Goal: Task Accomplishment & Management: Use online tool/utility

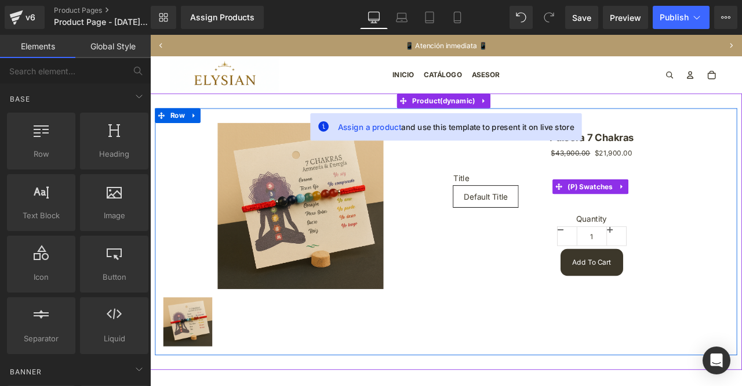
click at [564, 204] on label "Title" at bounding box center [674, 206] width 328 height 14
click at [555, 217] on span "Default Title" at bounding box center [548, 226] width 52 height 24
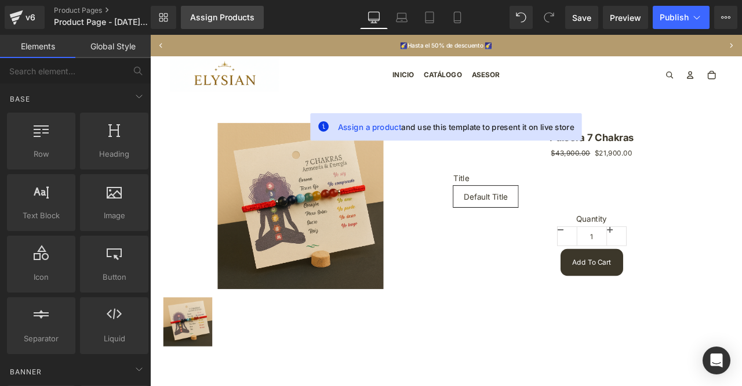
click at [231, 19] on div "Assign Products" at bounding box center [222, 17] width 64 height 9
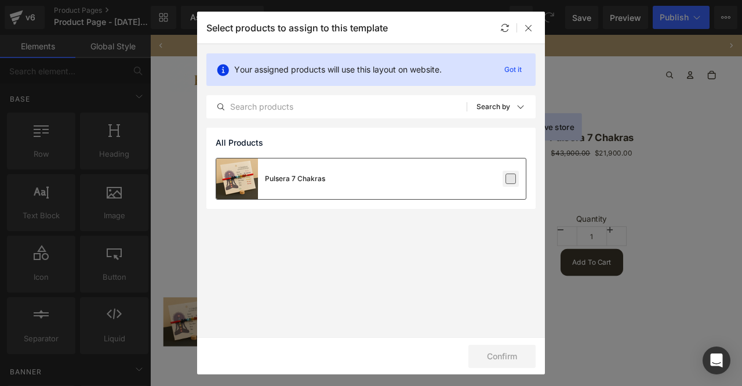
click at [506, 173] on label at bounding box center [511, 178] width 10 height 10
click at [511, 179] on input "checkbox" at bounding box center [511, 179] width 0 height 0
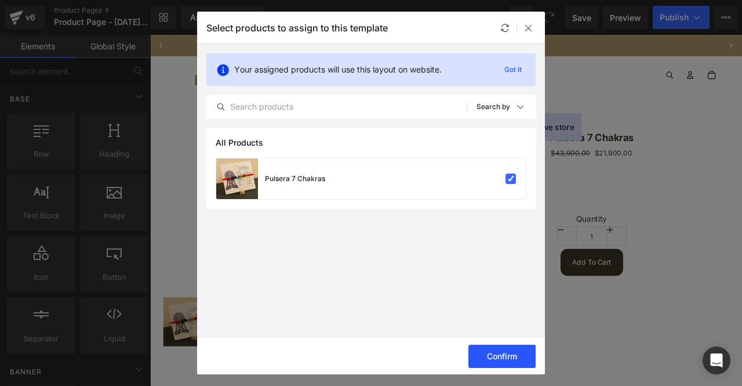
click at [501, 353] on button "Confirm" at bounding box center [501, 355] width 67 height 23
click at [532, 23] on icon at bounding box center [528, 27] width 9 height 9
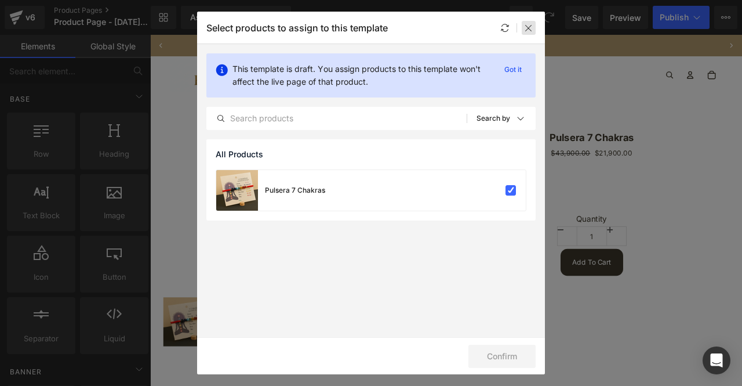
click at [526, 26] on icon at bounding box center [528, 27] width 9 height 9
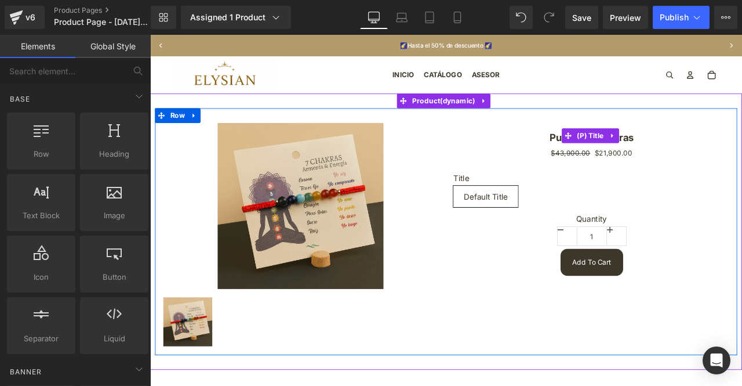
click at [510, 153] on h3 "Pulsera 7 Chakras" at bounding box center [674, 154] width 328 height 30
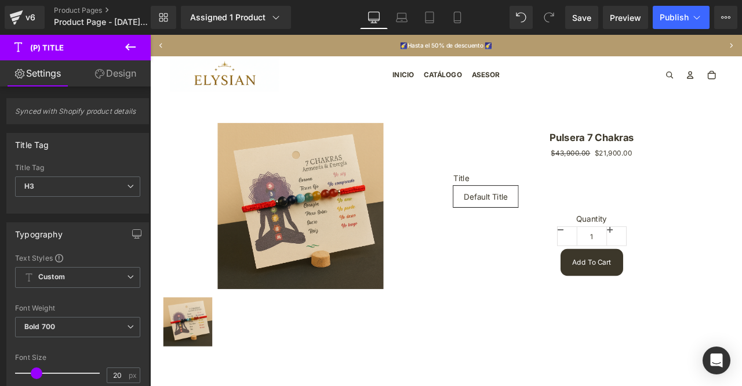
click at [126, 46] on icon at bounding box center [130, 46] width 10 height 7
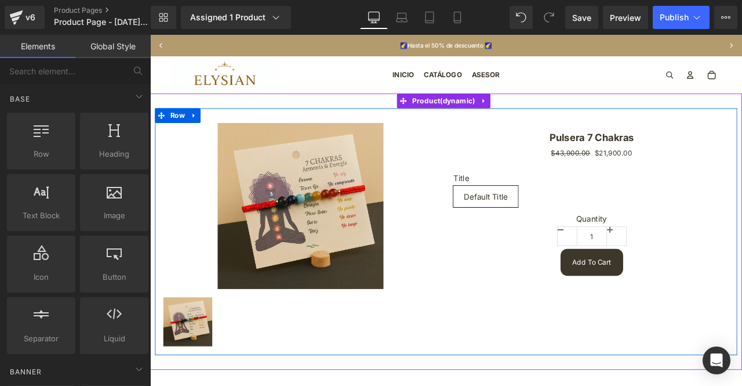
click at [194, 152] on div "Sale Off" at bounding box center [329, 237] width 328 height 197
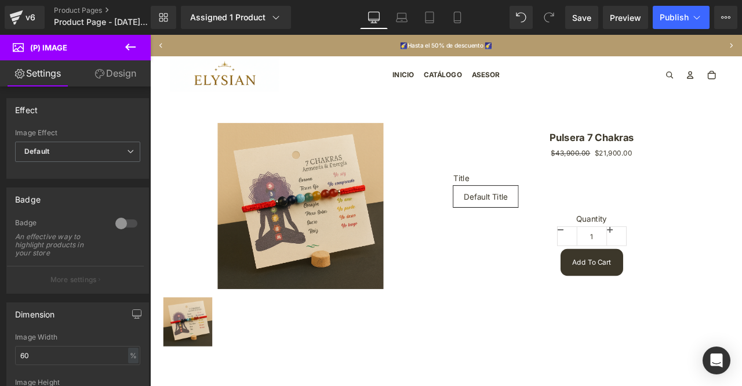
click at [44, 77] on link "Settings" at bounding box center [37, 73] width 75 height 26
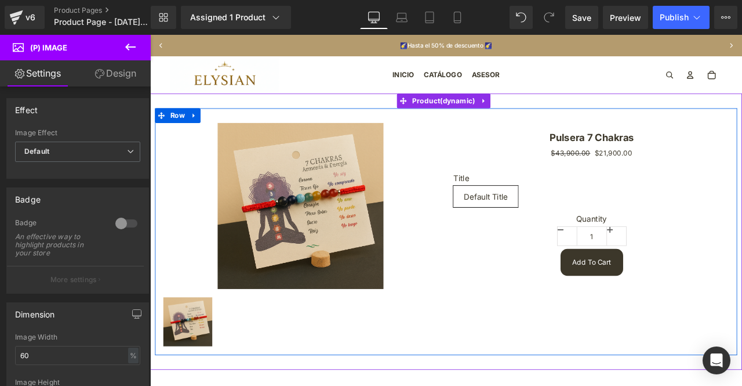
click at [742, 167] on h3 "Pulsera 7 Chakras" at bounding box center [674, 154] width 328 height 30
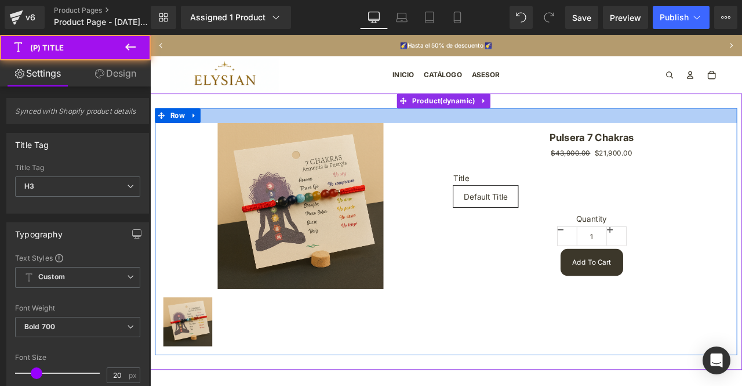
click at [742, 129] on div at bounding box center [501, 130] width 690 height 17
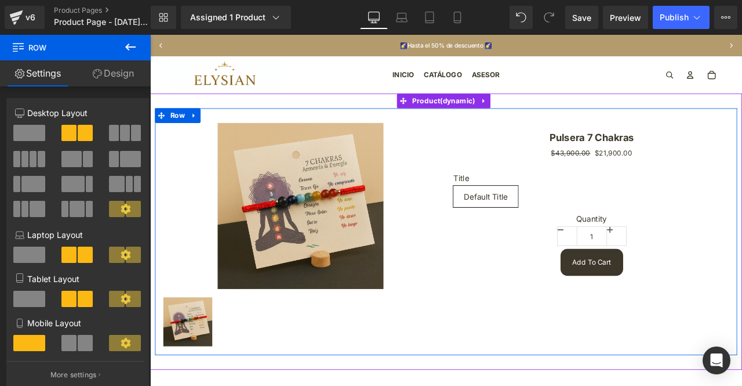
click at [409, 194] on img at bounding box center [328, 237] width 197 height 197
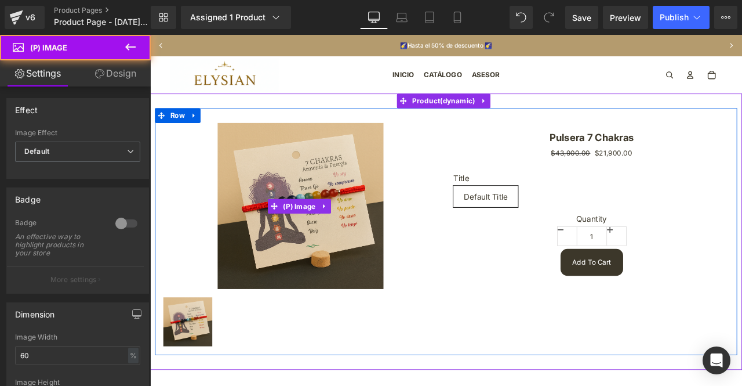
click at [465, 194] on div "Sale Off" at bounding box center [329, 237] width 328 height 197
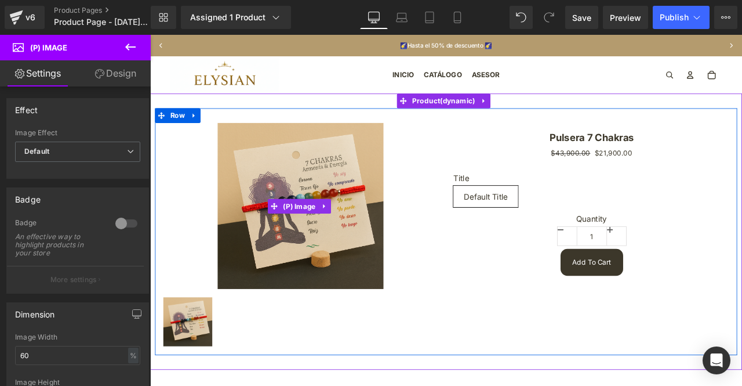
click at [467, 180] on div "Sale Off" at bounding box center [329, 237] width 328 height 197
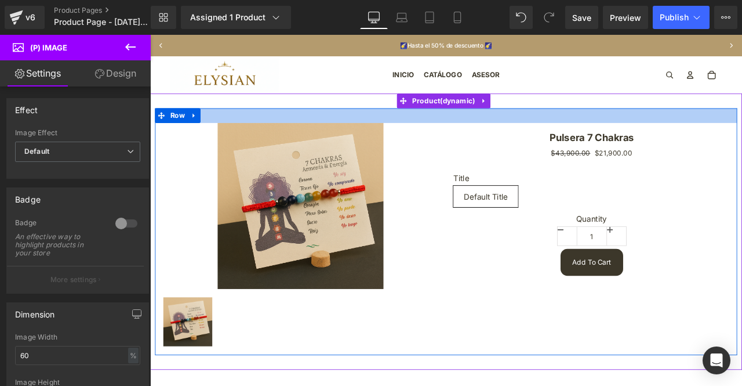
click at [475, 136] on div at bounding box center [501, 130] width 690 height 17
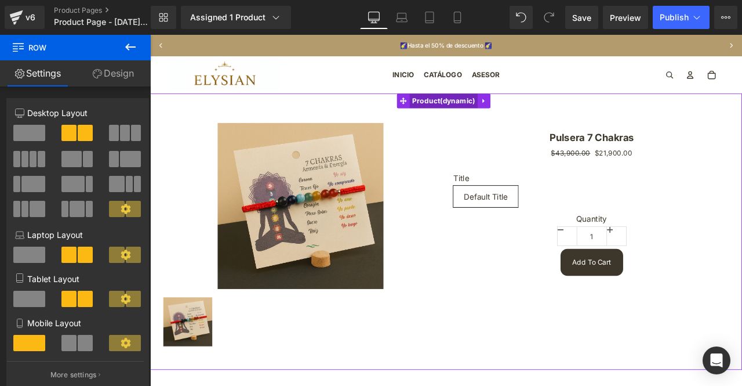
click at [466, 111] on span "Product" at bounding box center [498, 112] width 81 height 17
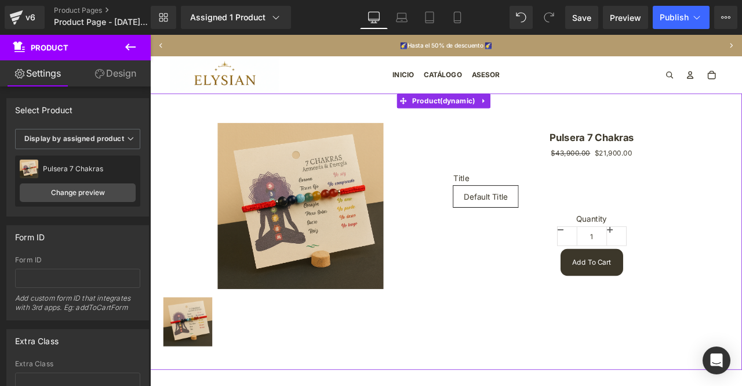
click at [205, 108] on div "Sale Off (P) Image (P) Image List Pulsera 7 Chakras (P) Title $43,900.00 $21,90…" at bounding box center [501, 267] width 702 height 327
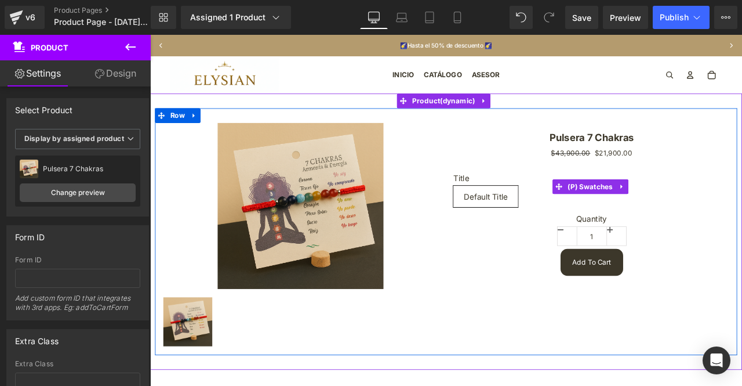
click at [543, 222] on span "Default Title" at bounding box center [548, 226] width 52 height 24
click at [642, 218] on span "(P) Swatches" at bounding box center [672, 214] width 60 height 17
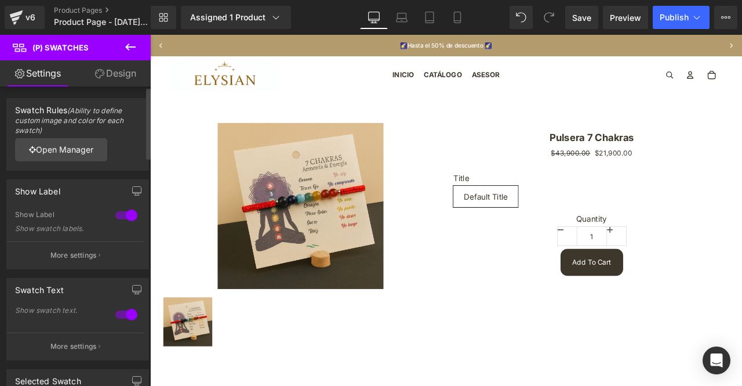
click at [114, 214] on div at bounding box center [126, 215] width 28 height 19
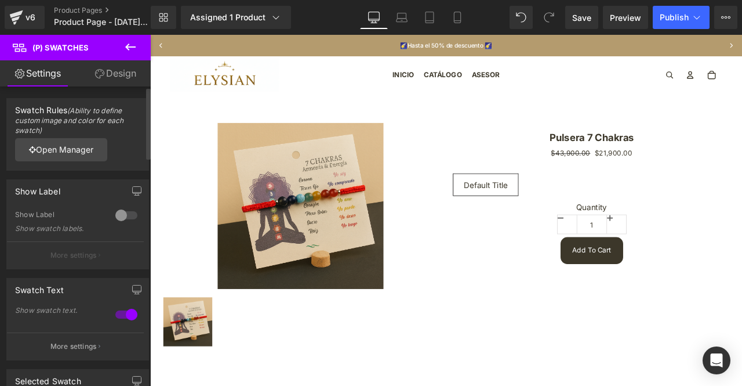
click at [115, 214] on div at bounding box center [126, 215] width 28 height 19
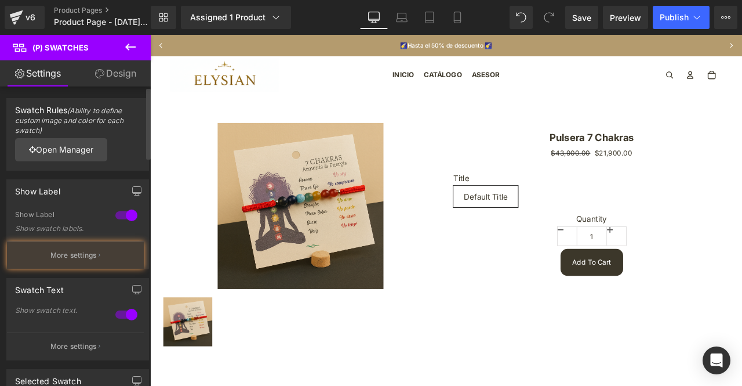
click at [115, 214] on div at bounding box center [126, 215] width 28 height 19
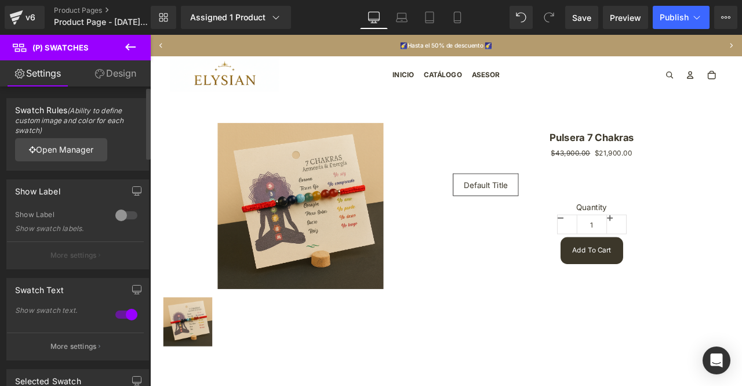
click at [125, 319] on div at bounding box center [126, 314] width 28 height 19
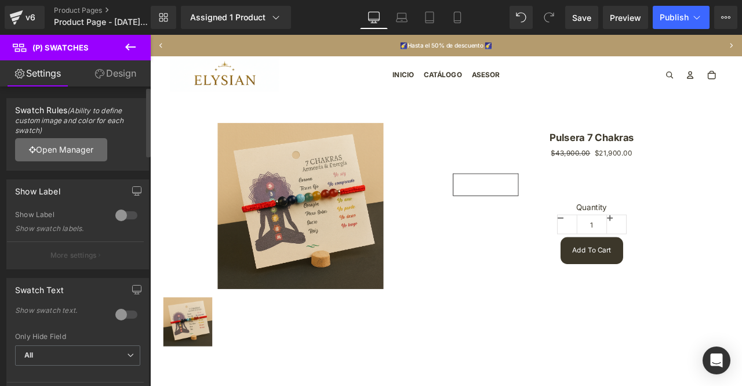
click at [79, 152] on link "Open Manager" at bounding box center [61, 149] width 92 height 23
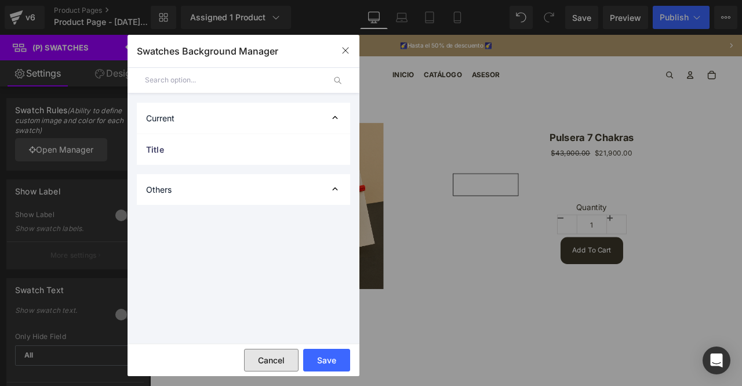
click at [277, 361] on button "Cancel" at bounding box center [271, 359] width 55 height 23
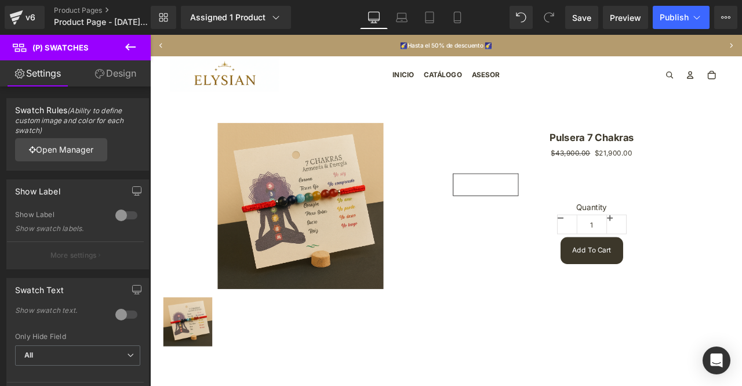
click at [60, 81] on link "Settings" at bounding box center [37, 73] width 75 height 26
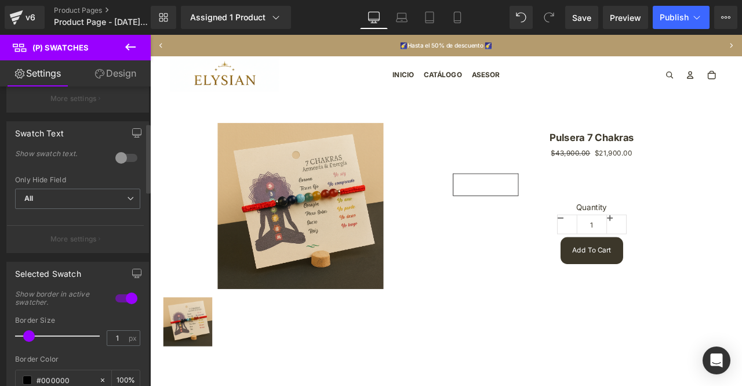
scroll to position [232, 0]
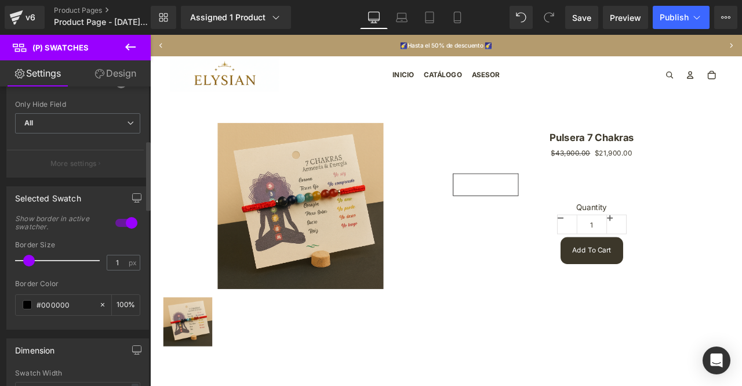
click at [118, 219] on div at bounding box center [126, 222] width 28 height 19
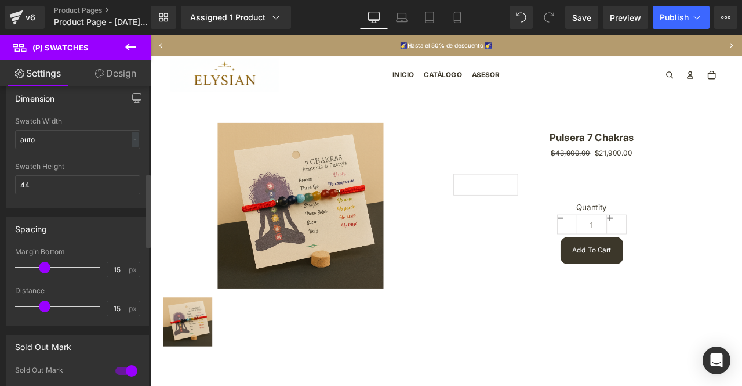
scroll to position [406, 0]
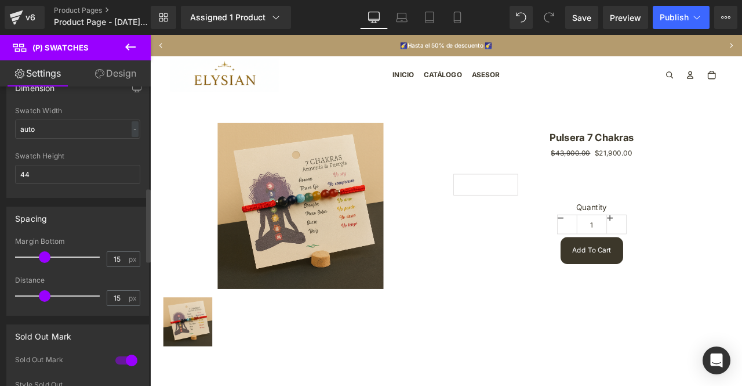
click at [123, 355] on div at bounding box center [126, 360] width 28 height 19
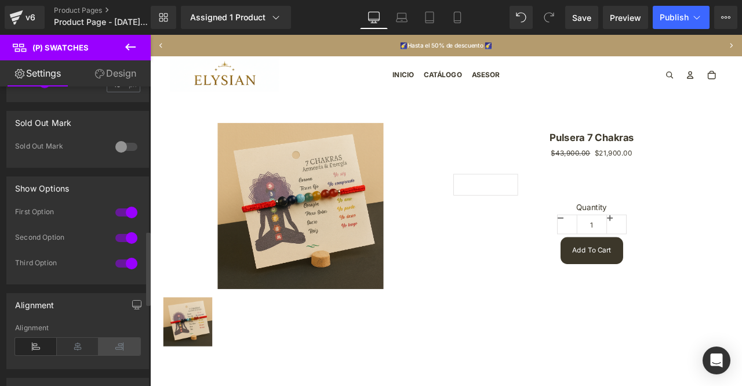
scroll to position [638, 0]
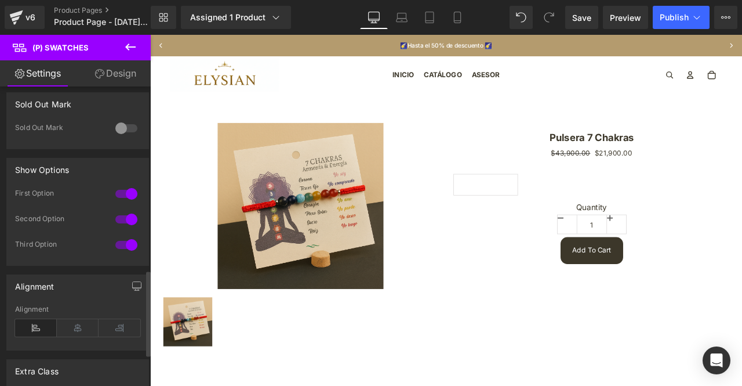
click at [121, 186] on div at bounding box center [126, 193] width 28 height 19
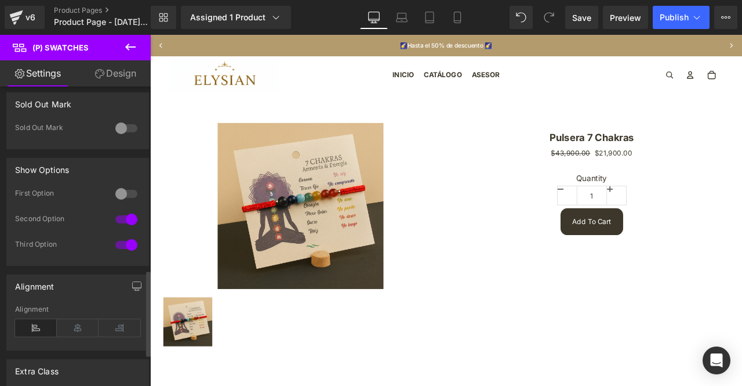
click at [124, 214] on div at bounding box center [126, 219] width 28 height 19
click at [119, 238] on div at bounding box center [126, 244] width 28 height 19
click at [121, 210] on div at bounding box center [126, 219] width 28 height 19
click at [121, 184] on div at bounding box center [126, 193] width 28 height 19
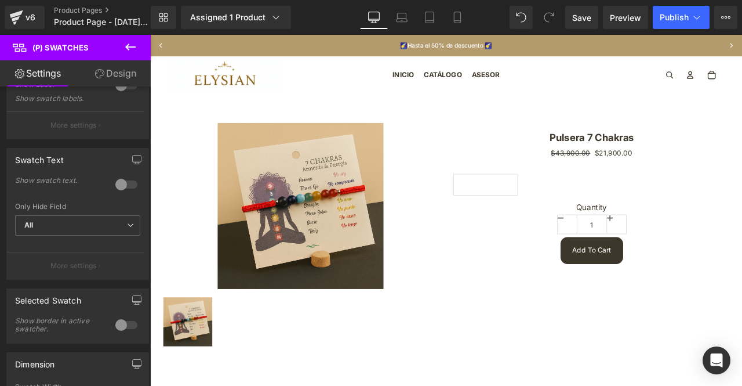
scroll to position [53, 0]
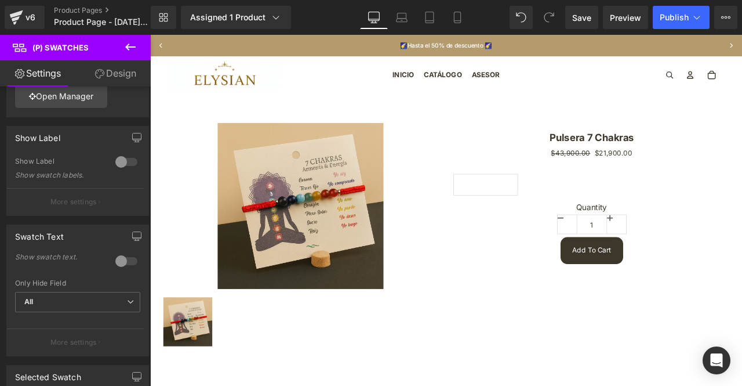
click at [130, 45] on icon at bounding box center [130, 47] width 14 height 14
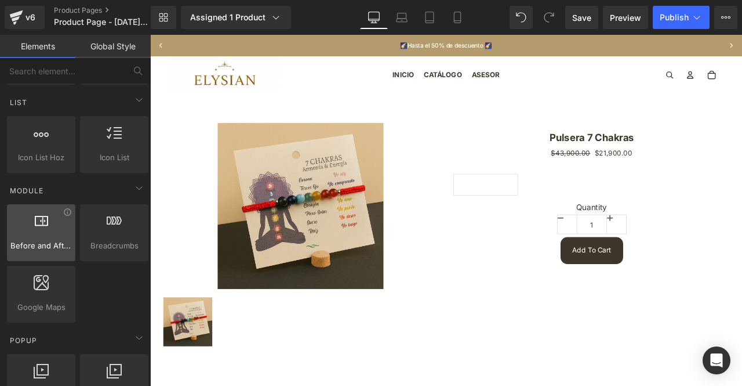
scroll to position [522, 0]
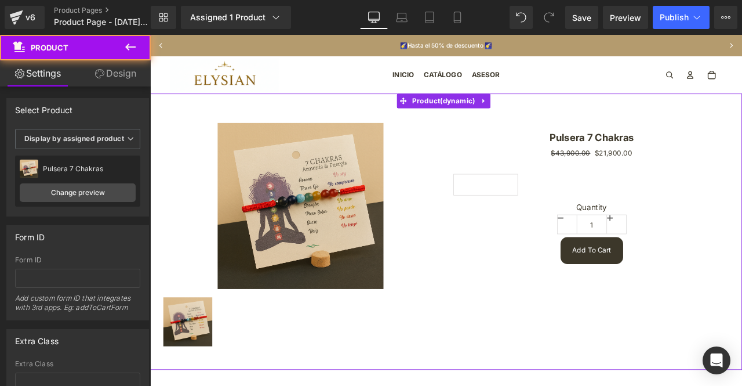
click at [699, 117] on div "Sale Off (P) Image (P) Image List Pulsera 7 Chakras (P) Title $43,900.00 $21,90…" at bounding box center [501, 267] width 702 height 327
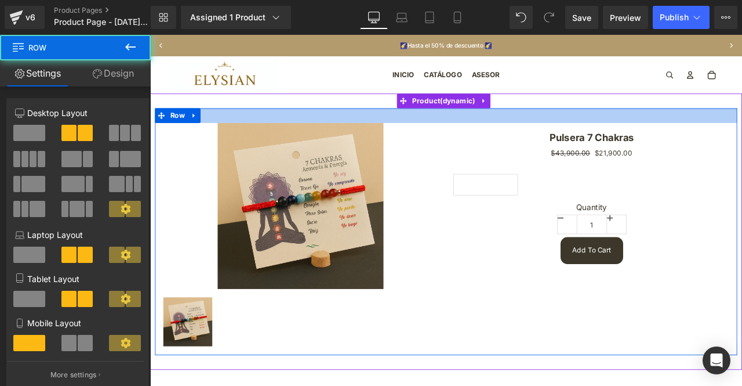
click at [566, 127] on div at bounding box center [501, 130] width 690 height 17
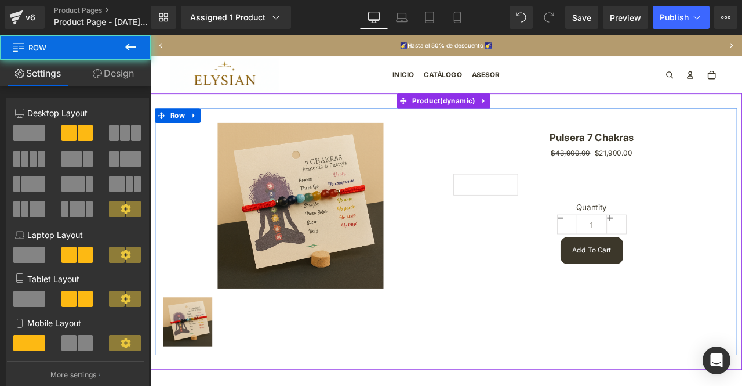
click at [563, 136] on div at bounding box center [501, 130] width 690 height 17
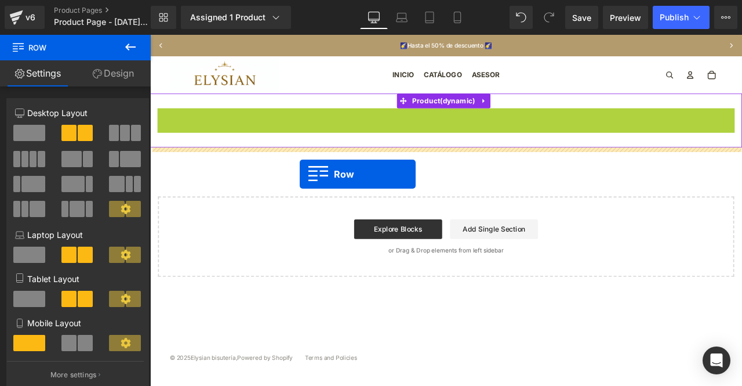
drag, startPoint x: 168, startPoint y: 132, endPoint x: 328, endPoint y: 199, distance: 173.3
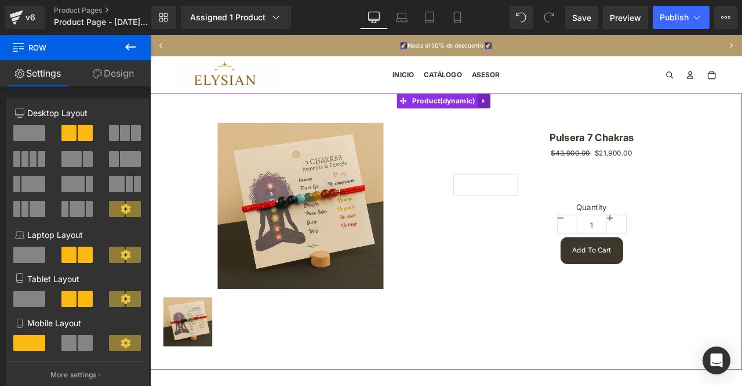
click at [543, 108] on link at bounding box center [545, 112] width 15 height 17
click at [555, 114] on icon at bounding box center [553, 113] width 8 height 8
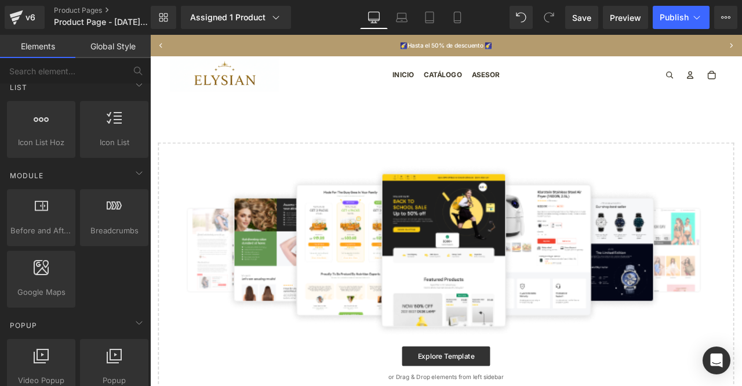
click at [553, 121] on div "Select your layout" at bounding box center [501, 287] width 702 height 367
click at [431, 34] on div "Library Assigned 1 Product Product Preview Pulsera 7 Chakras Manage assigned pr…" at bounding box center [446, 17] width 591 height 35
click at [478, 45] on p "🌠Hasta el 50% de descuento 🌠" at bounding box center [501, 47] width 394 height 7
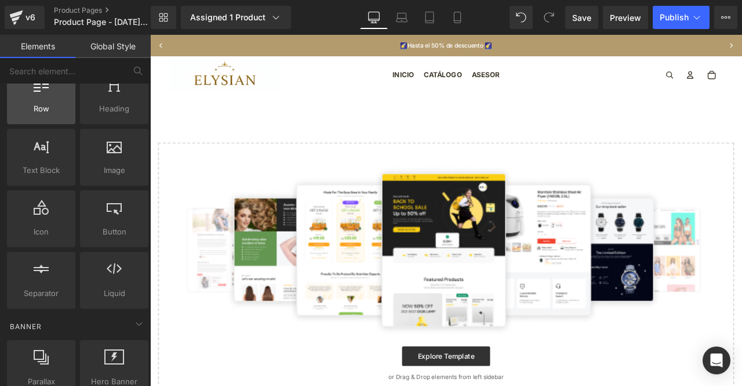
scroll to position [0, 0]
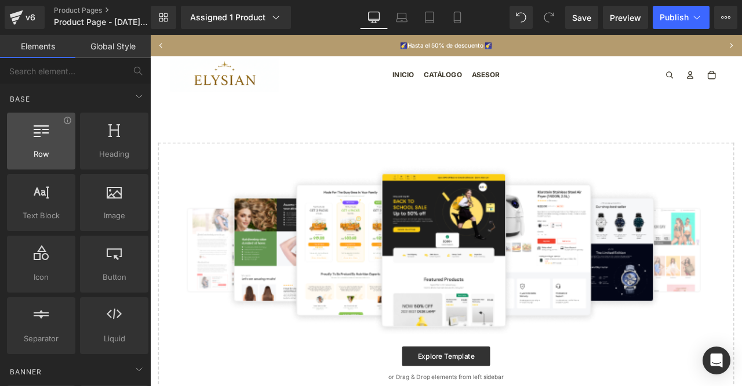
click at [68, 131] on div at bounding box center [40, 135] width 61 height 26
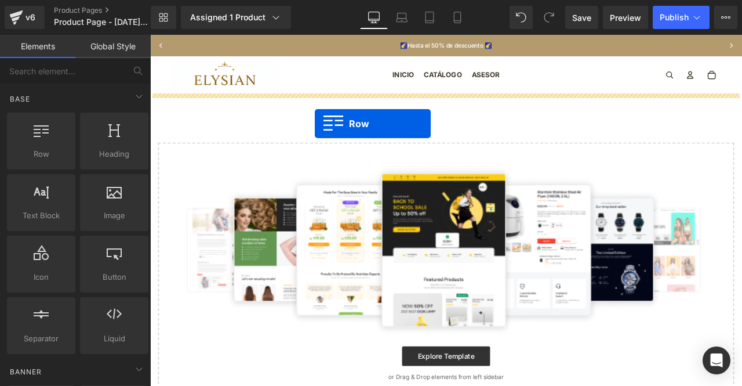
drag, startPoint x: 219, startPoint y: 166, endPoint x: 350, endPoint y: 136, distance: 134.9
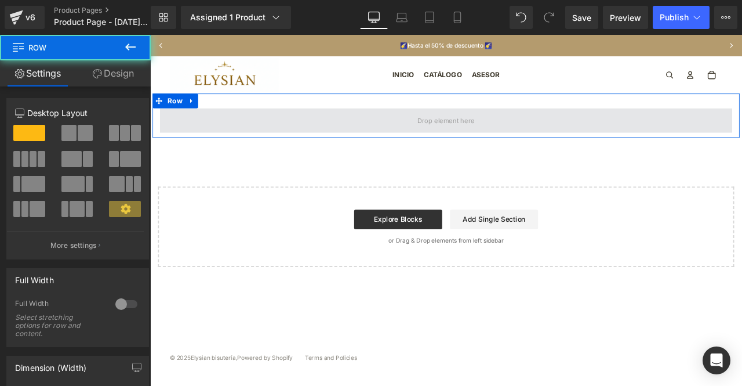
click at [536, 137] on span at bounding box center [501, 137] width 76 height 18
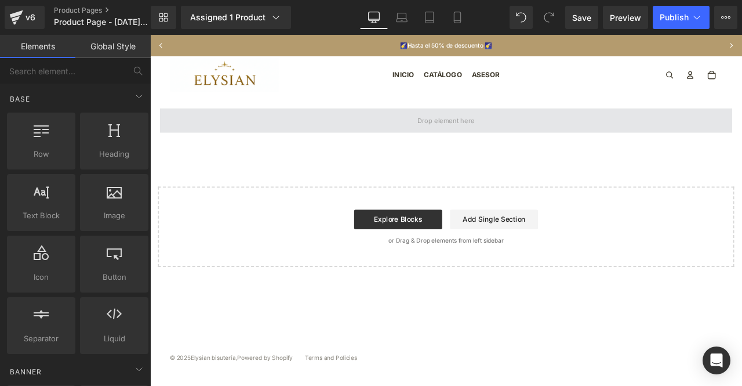
click at [424, 138] on span at bounding box center [501, 136] width 678 height 29
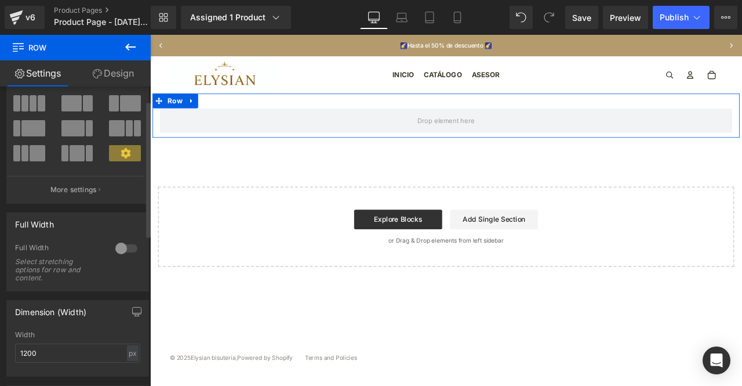
scroll to position [58, 0]
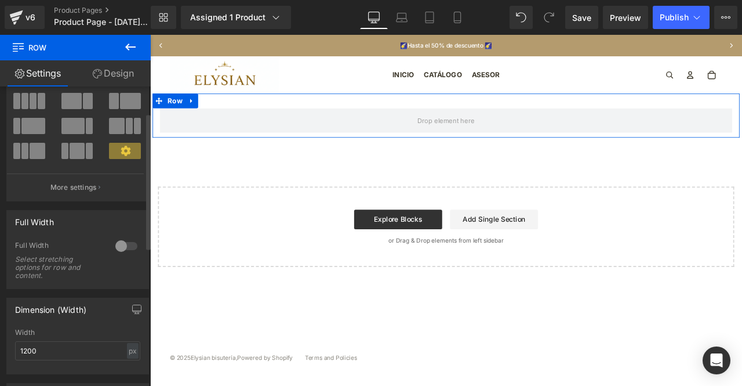
click at [122, 237] on div at bounding box center [126, 246] width 28 height 19
click at [121, 248] on div at bounding box center [126, 246] width 28 height 19
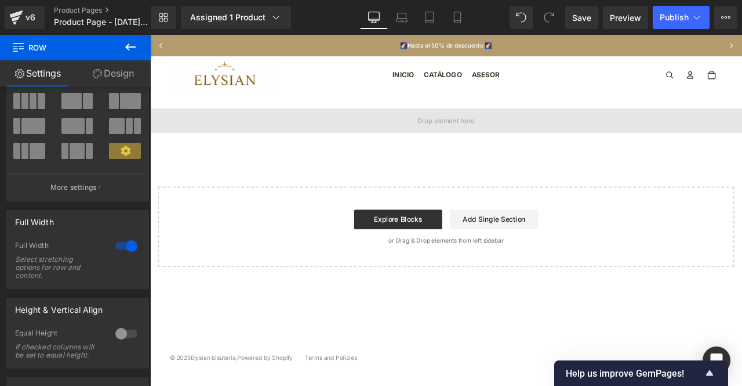
click at [383, 129] on span at bounding box center [501, 136] width 702 height 29
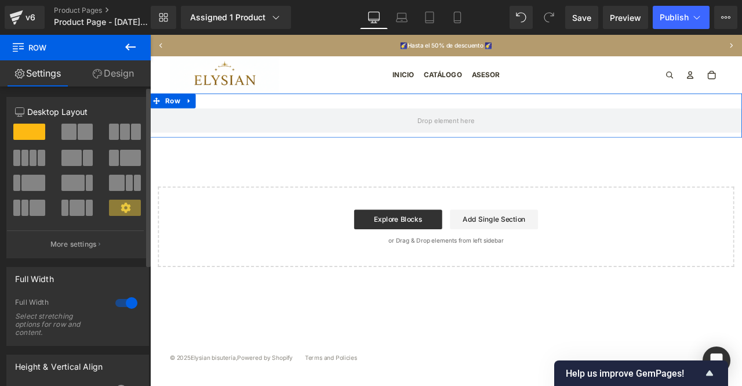
scroll to position [0, 0]
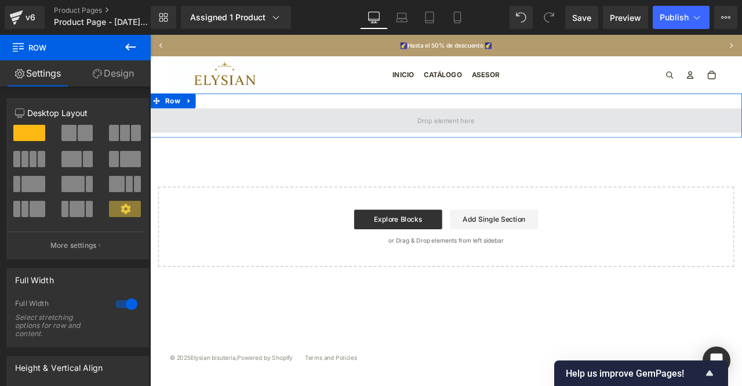
click at [485, 133] on span at bounding box center [501, 137] width 76 height 18
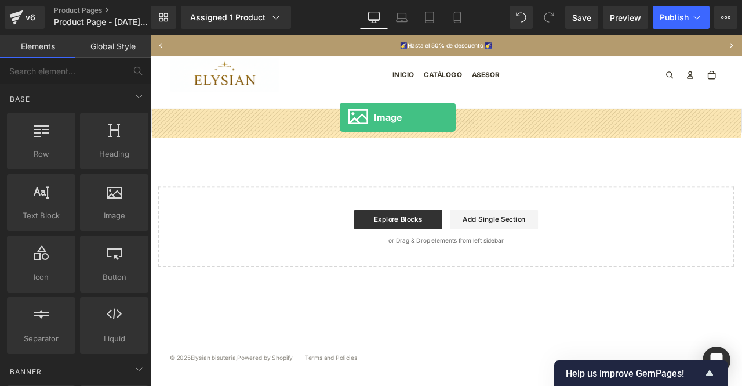
drag, startPoint x: 243, startPoint y: 235, endPoint x: 375, endPoint y: 132, distance: 167.7
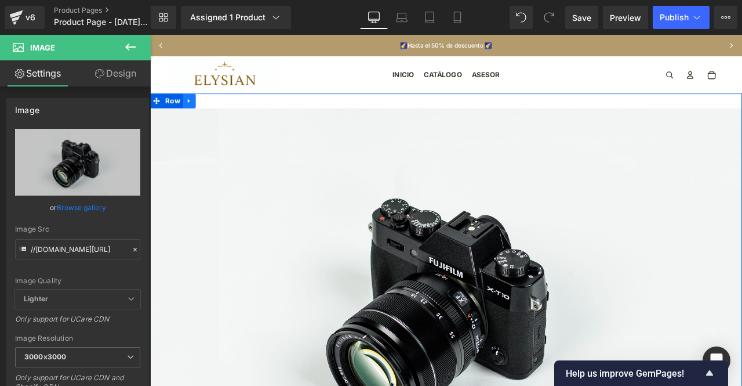
click at [189, 112] on link at bounding box center [196, 112] width 15 height 17
click at [210, 117] on icon at bounding box center [212, 113] width 8 height 8
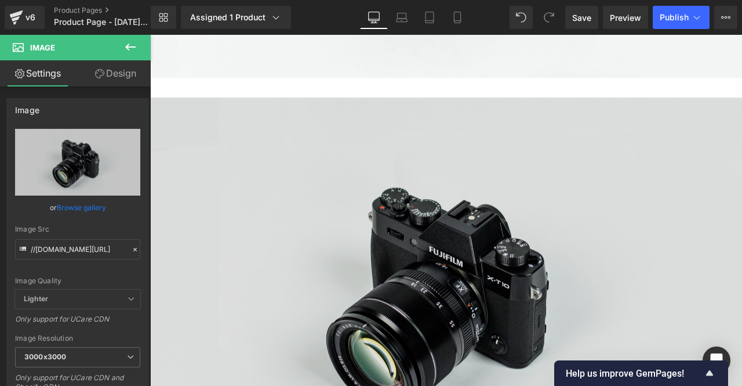
scroll to position [511, 0]
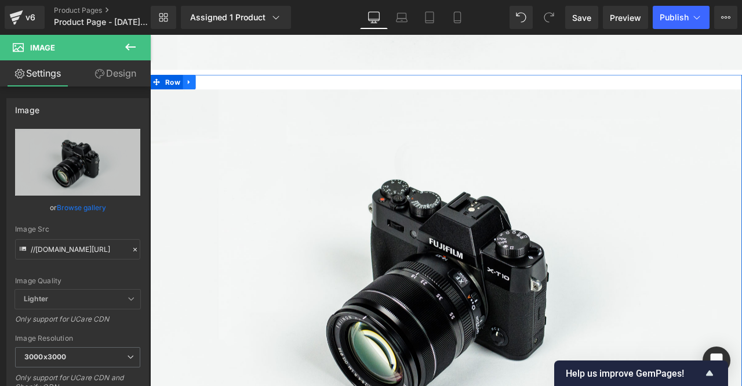
click at [189, 91] on link at bounding box center [196, 90] width 15 height 17
click at [204, 91] on link at bounding box center [211, 90] width 15 height 17
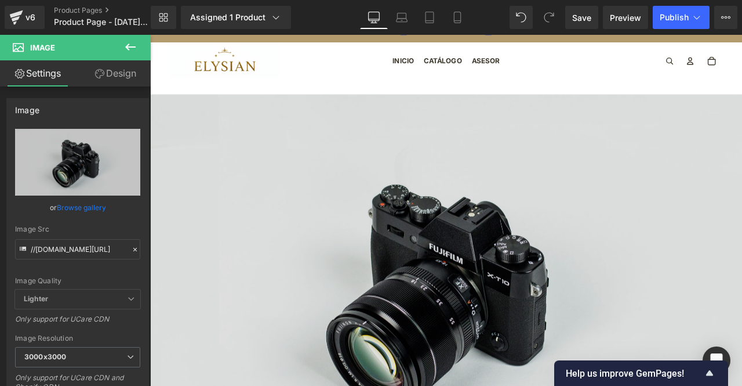
scroll to position [0, 0]
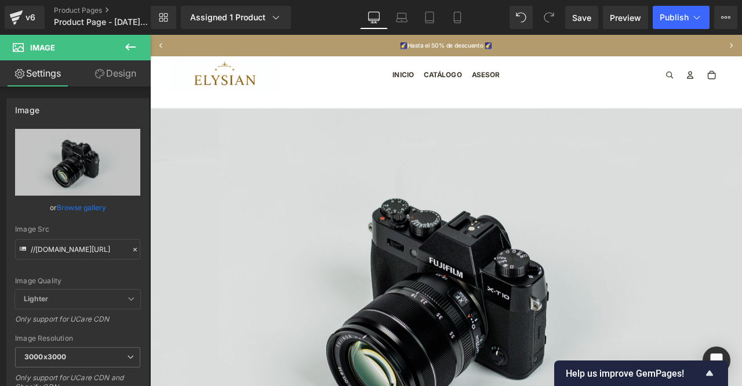
click at [391, 257] on img at bounding box center [501, 354] width 702 height 465
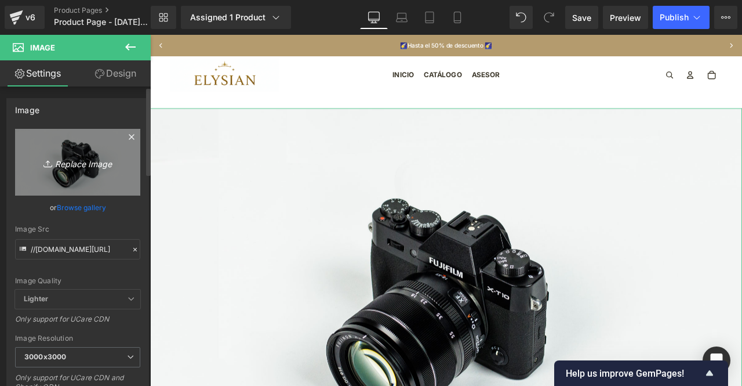
click at [85, 165] on icon "Replace Image" at bounding box center [77, 162] width 93 height 14
type input "C:\fakepath\1.png"
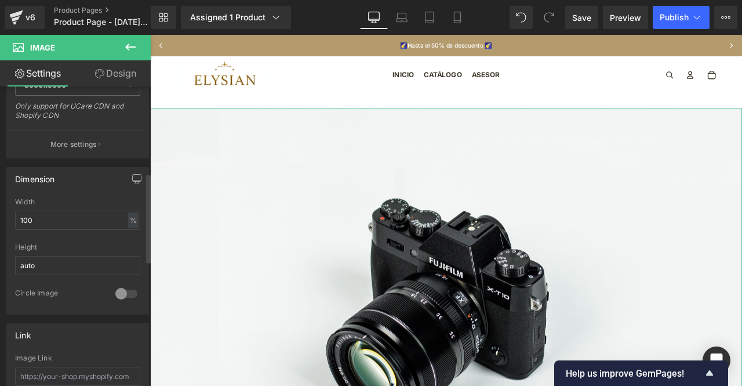
scroll to position [290, 0]
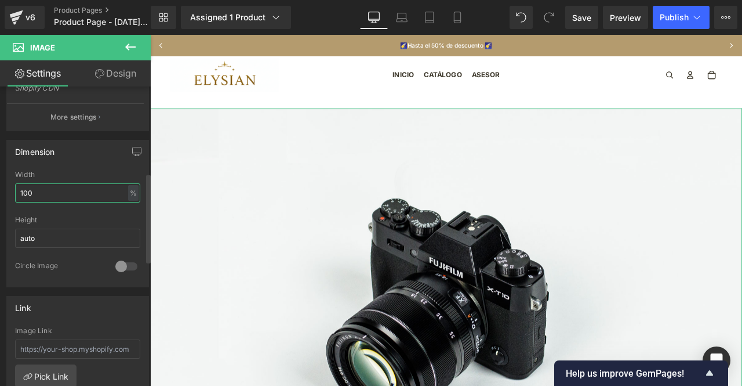
click at [68, 187] on input "100" at bounding box center [77, 192] width 125 height 19
type input "[URL][DOMAIN_NAME]"
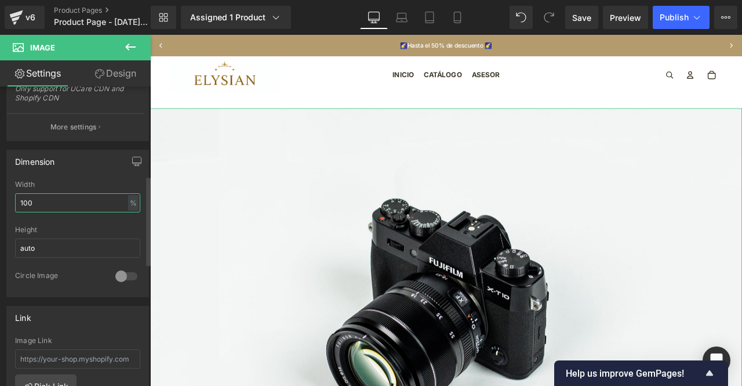
scroll to position [299, 0]
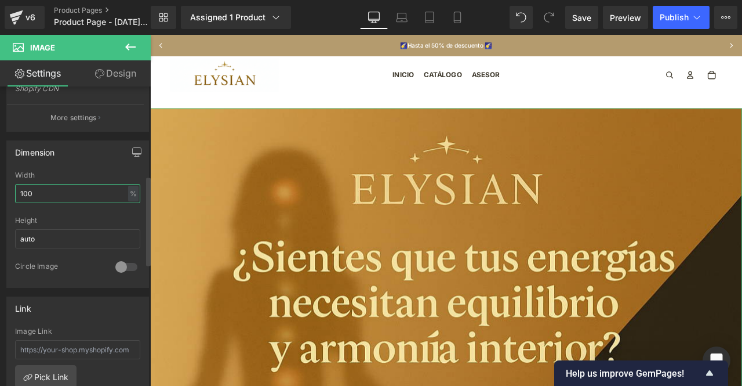
click at [71, 187] on input "100" at bounding box center [77, 193] width 125 height 19
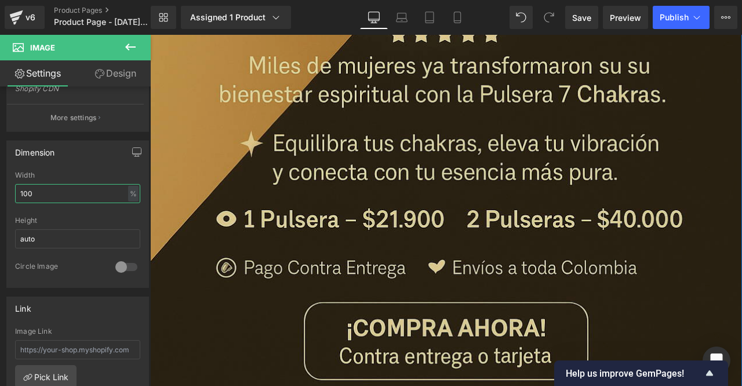
scroll to position [812, 0]
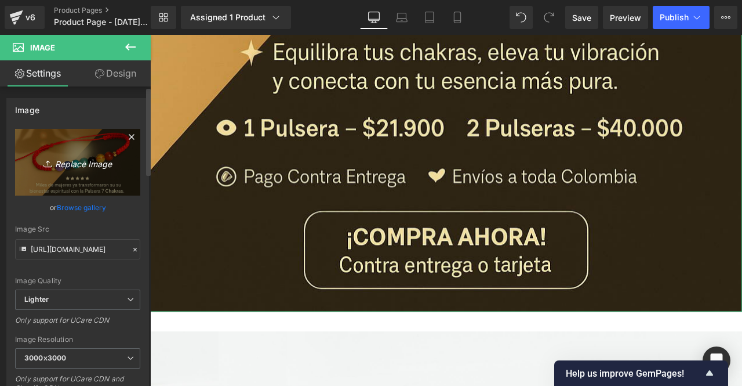
scroll to position [0, 0]
click at [77, 164] on icon "Replace Image" at bounding box center [77, 162] width 93 height 14
type input "C:\fakepath\1.1.png"
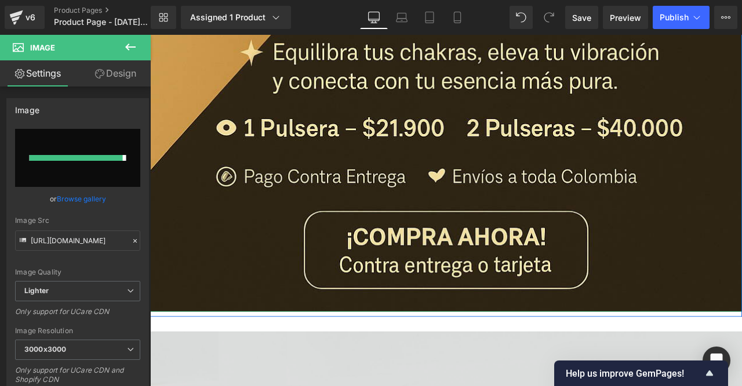
type input "[URL][DOMAIN_NAME]"
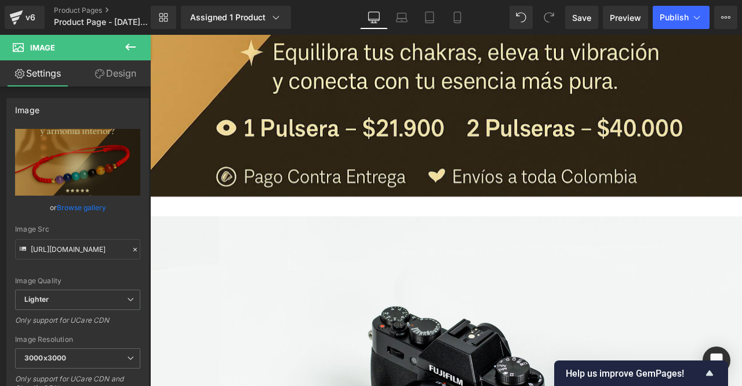
click at [126, 47] on icon at bounding box center [130, 47] width 14 height 14
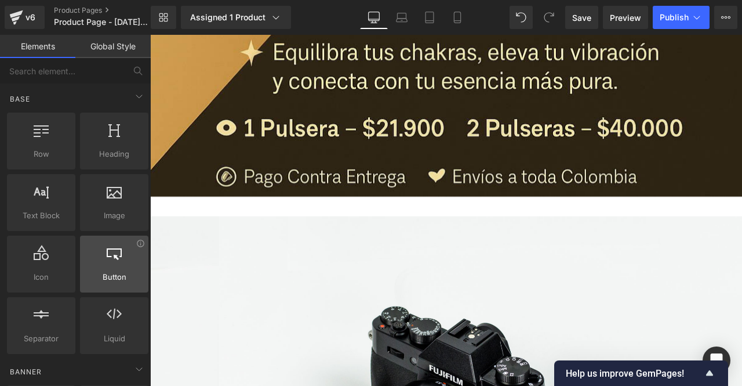
click at [112, 273] on span "Button" at bounding box center [113, 277] width 61 height 12
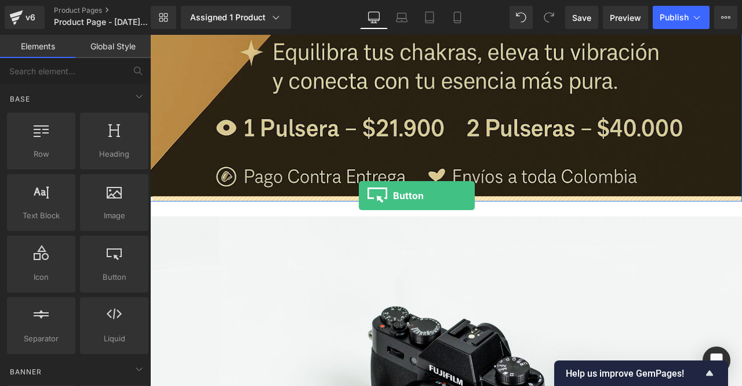
drag, startPoint x: 264, startPoint y: 293, endPoint x: 398, endPoint y: 225, distance: 150.1
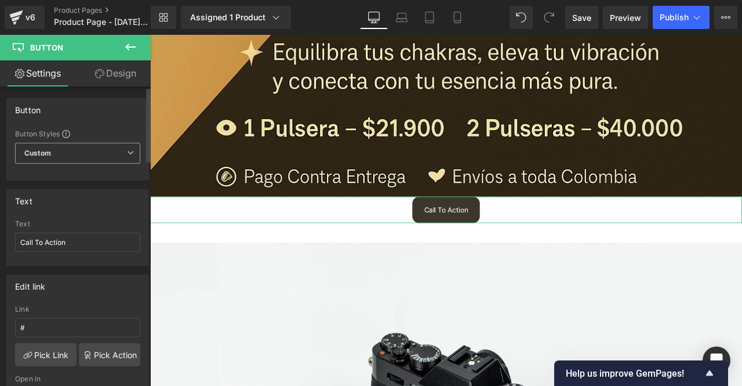
click at [92, 161] on span "Custom Setup Global Style" at bounding box center [77, 153] width 125 height 21
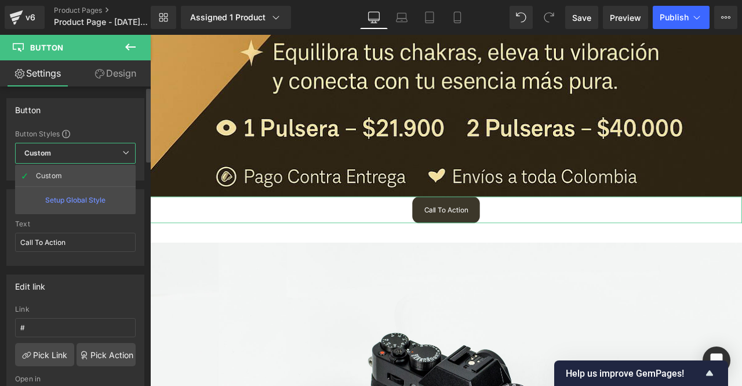
click at [93, 195] on div "Setup Global Style" at bounding box center [75, 199] width 121 height 27
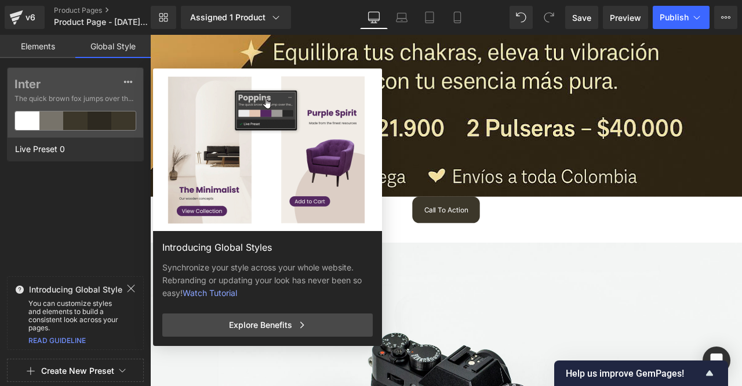
click at [58, 45] on link "Elements" at bounding box center [37, 46] width 75 height 23
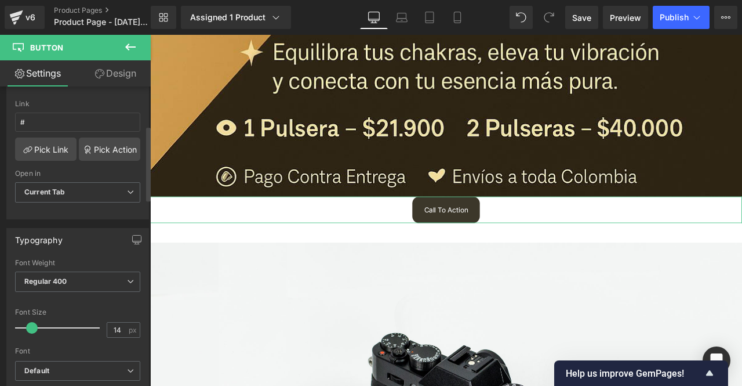
scroll to position [157, 0]
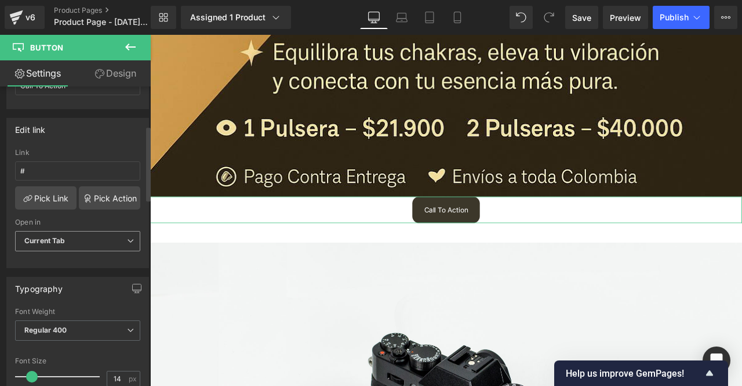
click at [76, 235] on span "Current Tab" at bounding box center [77, 241] width 125 height 20
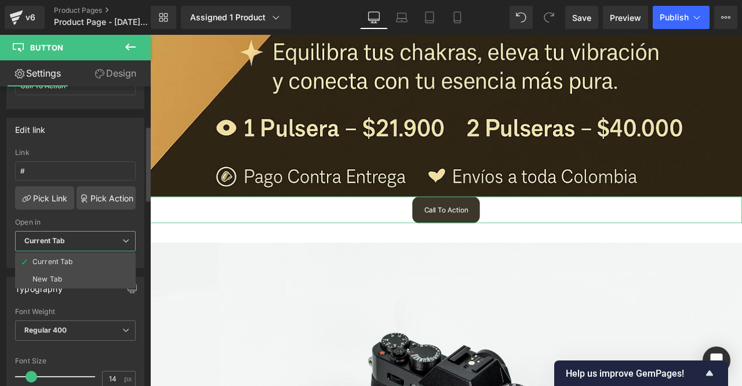
click at [77, 235] on span "Current Tab" at bounding box center [75, 241] width 121 height 20
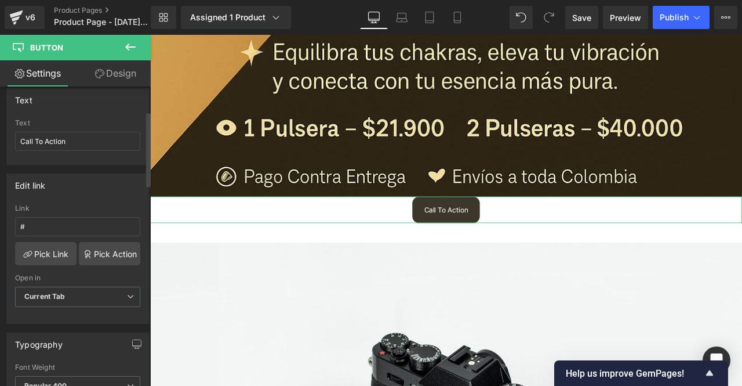
scroll to position [99, 0]
click at [100, 249] on link "Pick Action" at bounding box center [109, 255] width 61 height 23
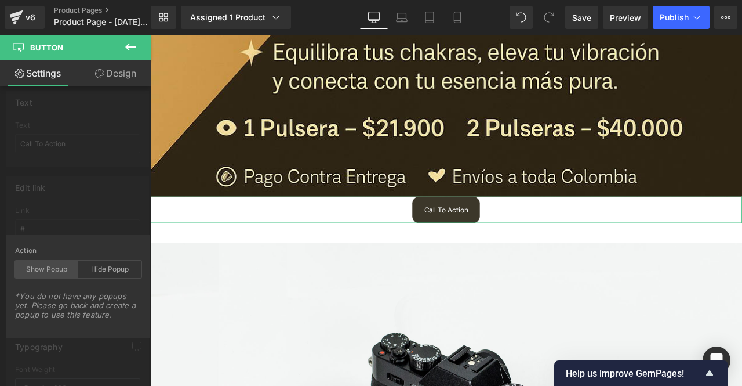
click at [41, 270] on div "Show Popup" at bounding box center [46, 268] width 63 height 17
click at [81, 228] on div "Edit link # Link # Pick Link Pick Action Current Tab New Tab Open in Current Ta…" at bounding box center [78, 246] width 156 height 159
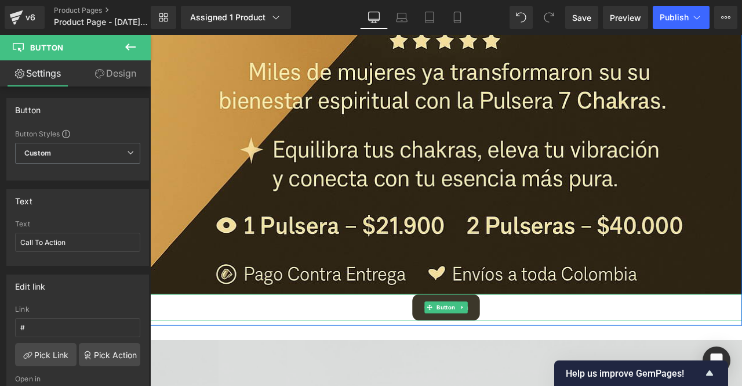
scroll to position [754, 0]
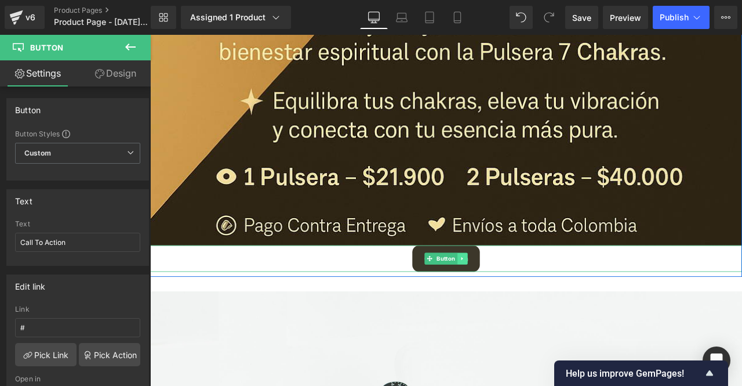
click at [518, 295] on link at bounding box center [520, 300] width 12 height 14
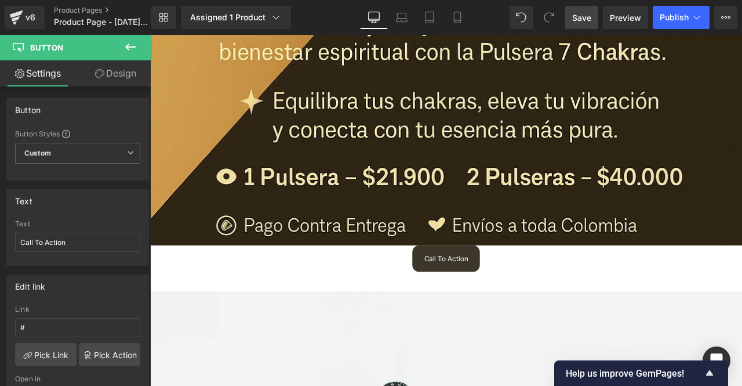
click at [589, 12] on span "Save" at bounding box center [581, 18] width 19 height 12
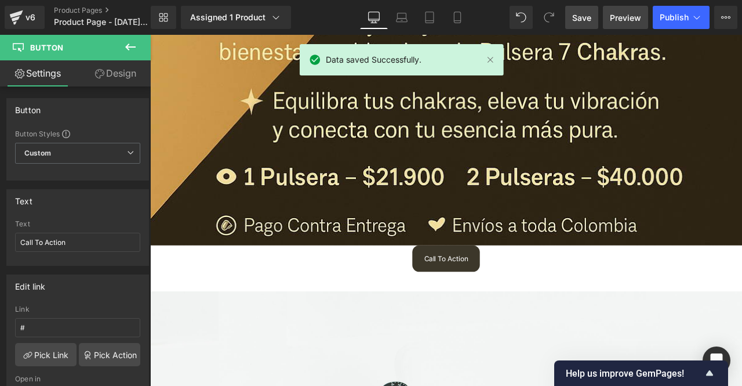
click at [619, 17] on span "Preview" at bounding box center [625, 18] width 31 height 12
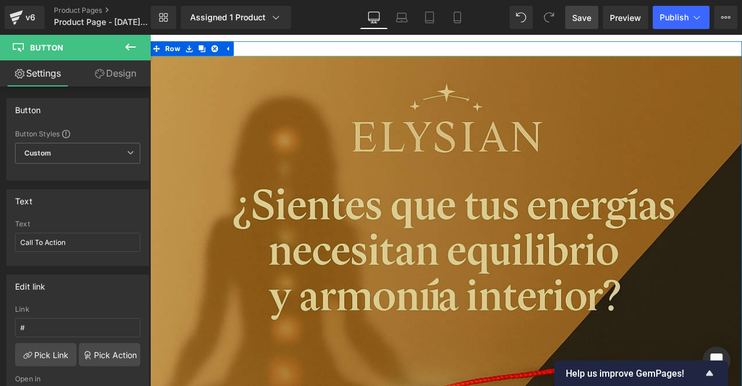
scroll to position [0, 0]
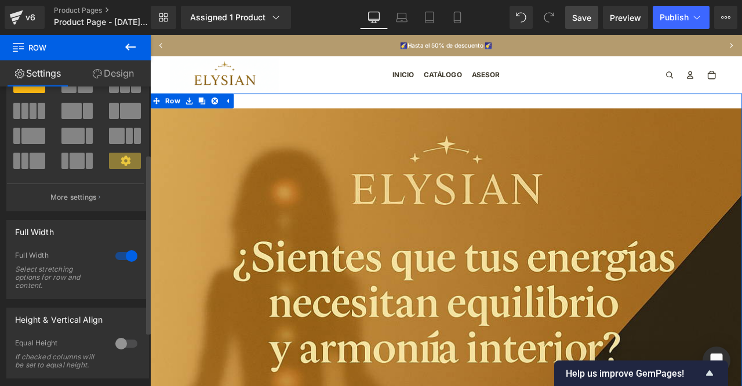
scroll to position [116, 0]
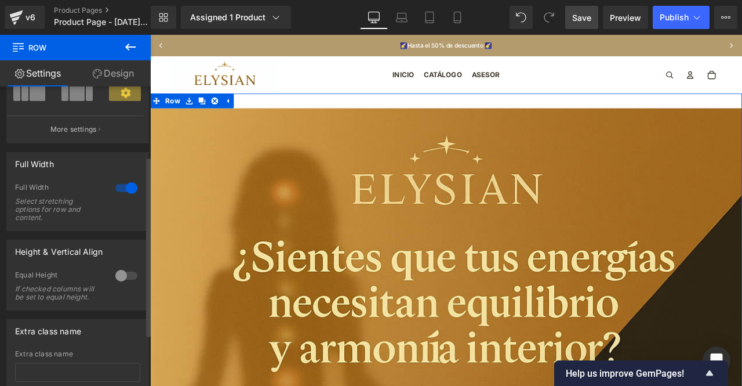
click at [122, 190] on div at bounding box center [126, 188] width 28 height 19
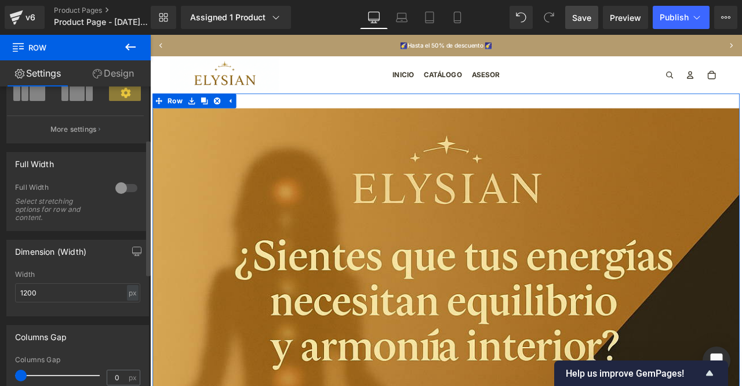
click at [123, 190] on div at bounding box center [126, 188] width 28 height 19
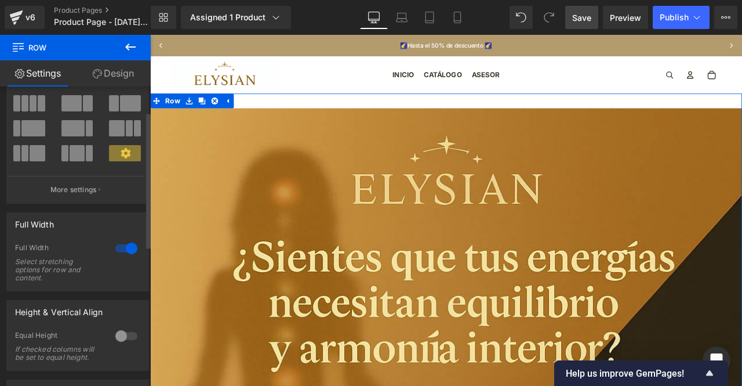
scroll to position [0, 0]
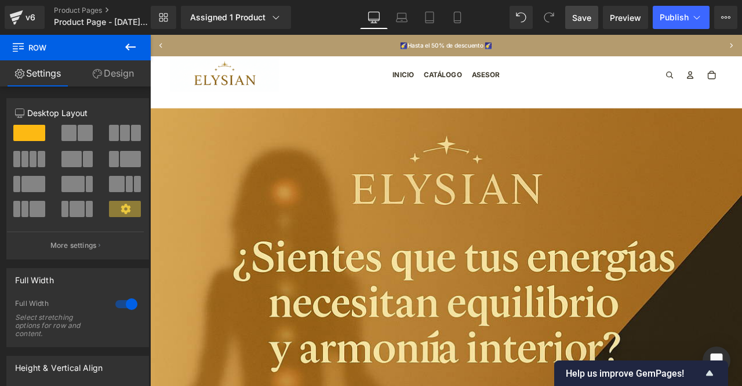
click at [130, 48] on icon at bounding box center [130, 47] width 14 height 14
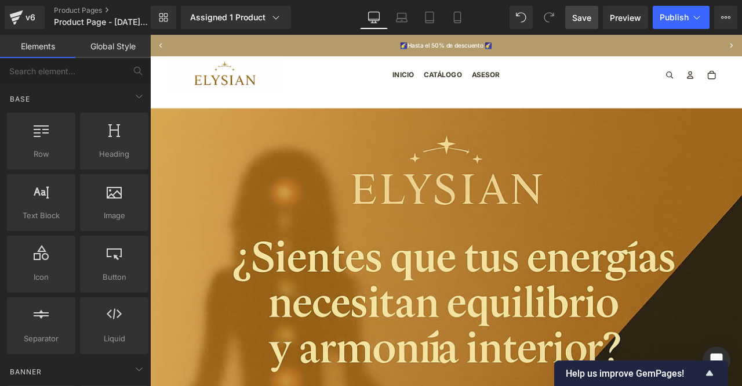
click at [97, 46] on link "Global Style" at bounding box center [112, 46] width 75 height 23
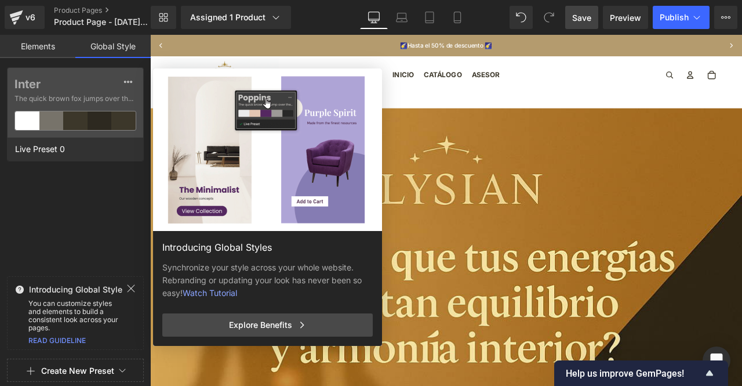
click at [43, 43] on link "Elements" at bounding box center [37, 46] width 75 height 23
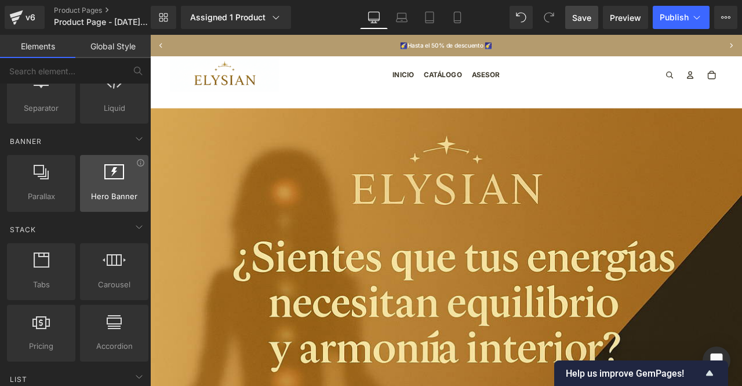
scroll to position [232, 0]
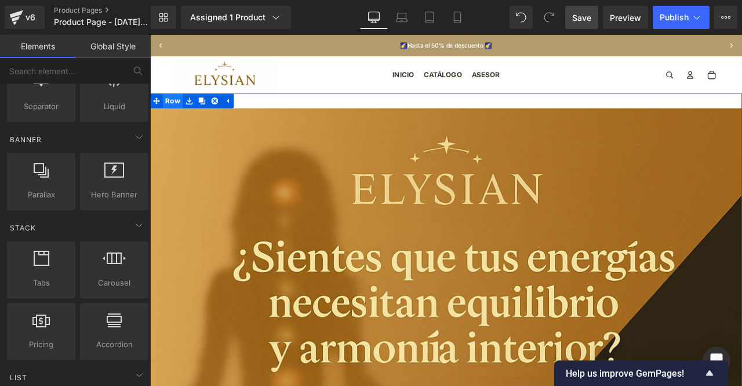
click at [168, 114] on span "Row" at bounding box center [177, 112] width 24 height 17
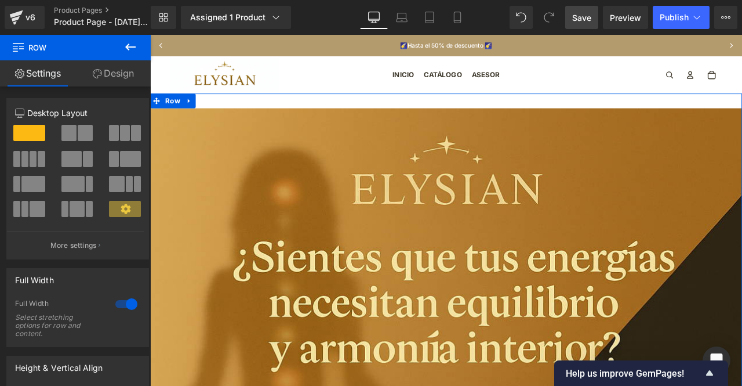
click at [123, 79] on link "Design" at bounding box center [112, 73] width 75 height 26
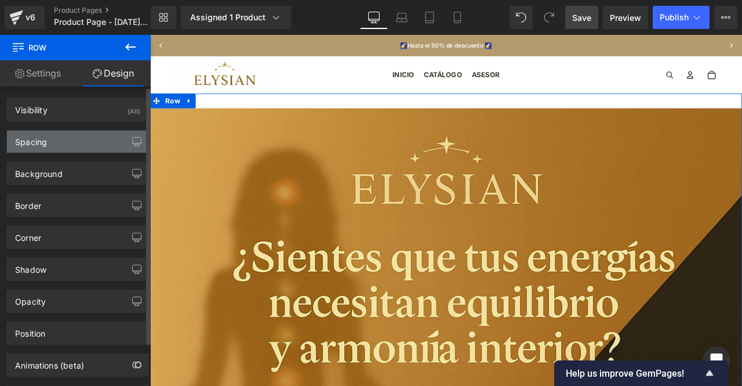
click at [73, 139] on div "Spacing" at bounding box center [77, 141] width 141 height 22
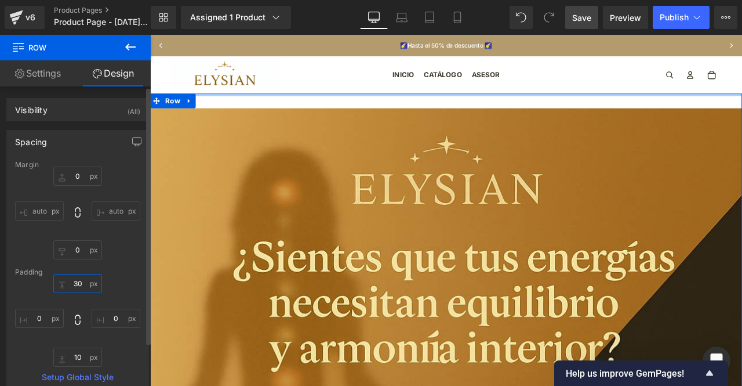
click at [82, 282] on input "30" at bounding box center [77, 283] width 49 height 19
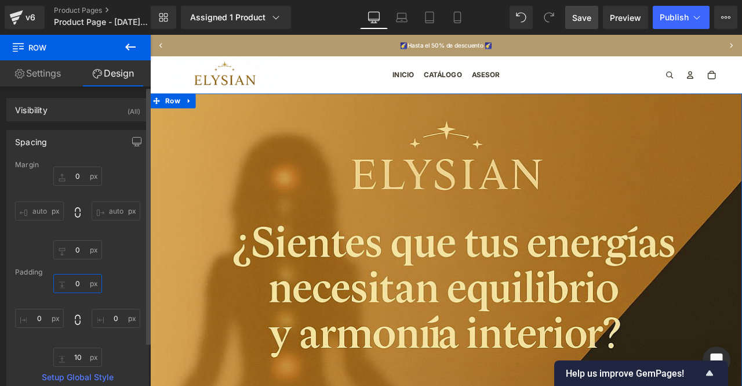
type input "0"
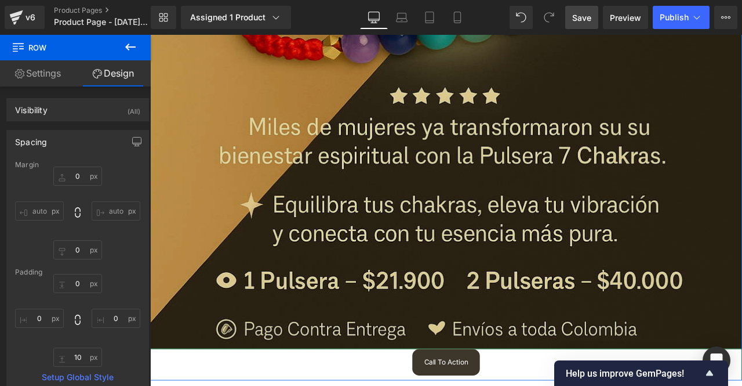
scroll to position [812, 0]
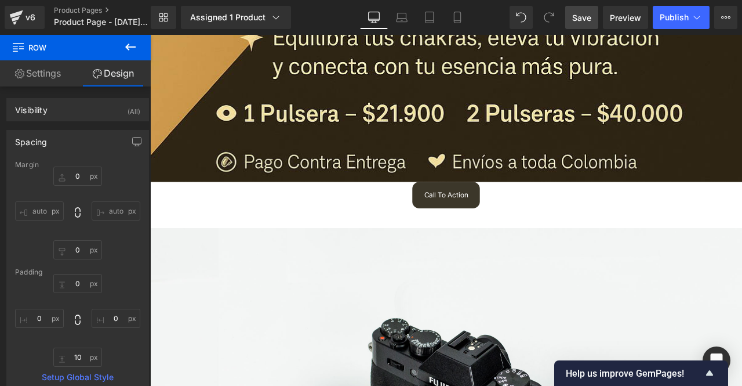
click at [588, 17] on span "Save" at bounding box center [581, 18] width 19 height 12
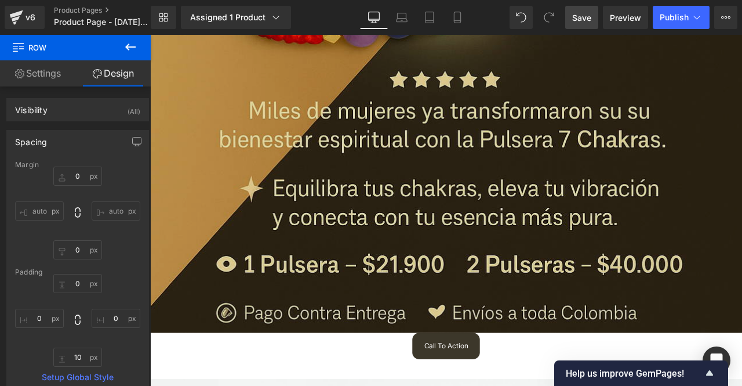
scroll to position [754, 0]
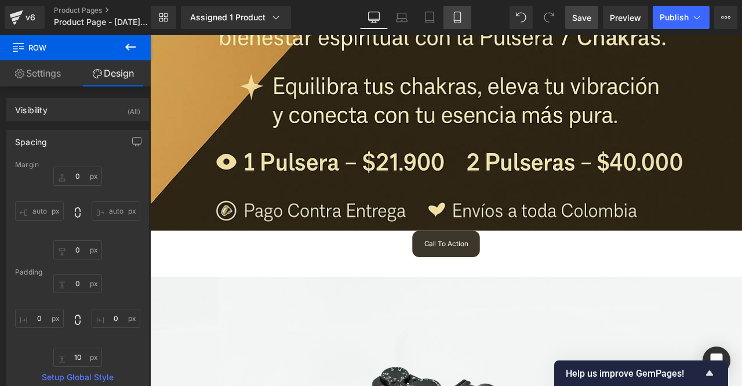
click at [464, 14] on link "Mobile" at bounding box center [458, 17] width 28 height 23
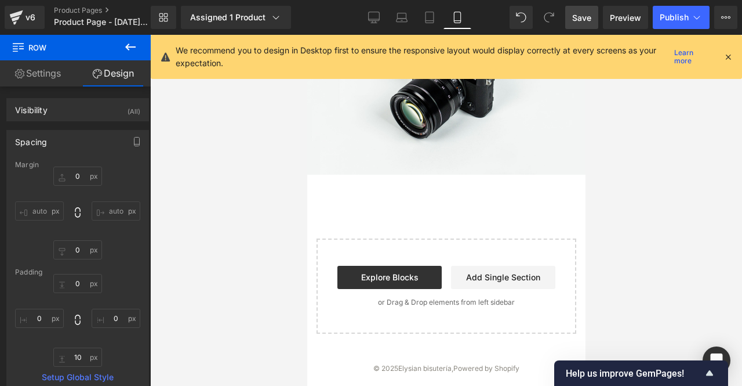
type input "0"
type input "10"
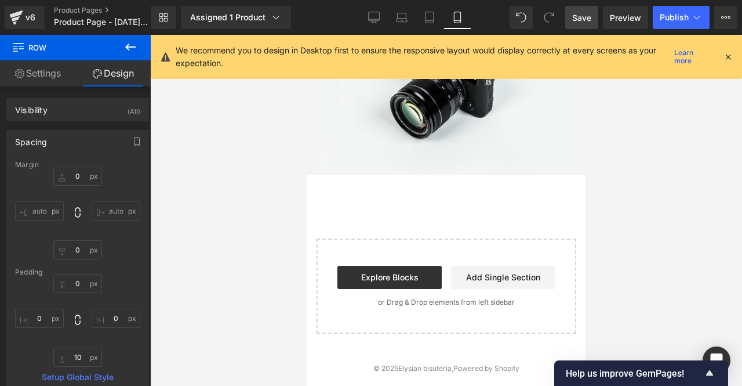
type input "0"
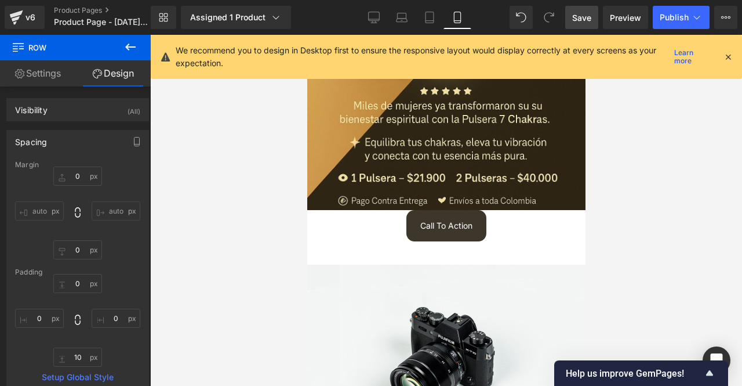
scroll to position [290, 0]
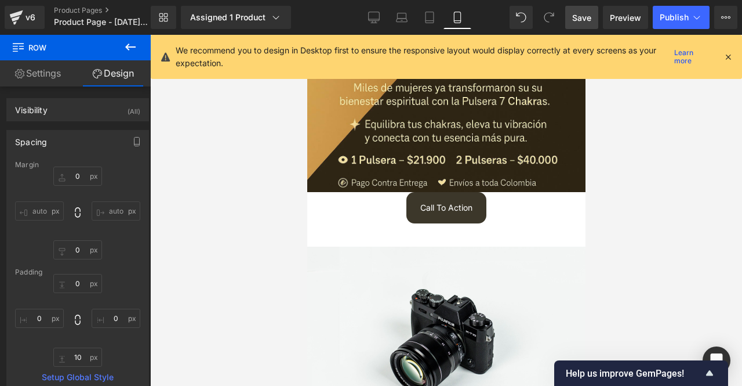
click at [719, 56] on div "We recommend you to design in Desktop first to ensure the responsive layout wou…" at bounding box center [450, 57] width 548 height 26
click at [722, 56] on div "We recommend you to design in Desktop first to ensure the responsive layout wou…" at bounding box center [450, 57] width 548 height 26
click at [725, 56] on icon at bounding box center [728, 57] width 10 height 10
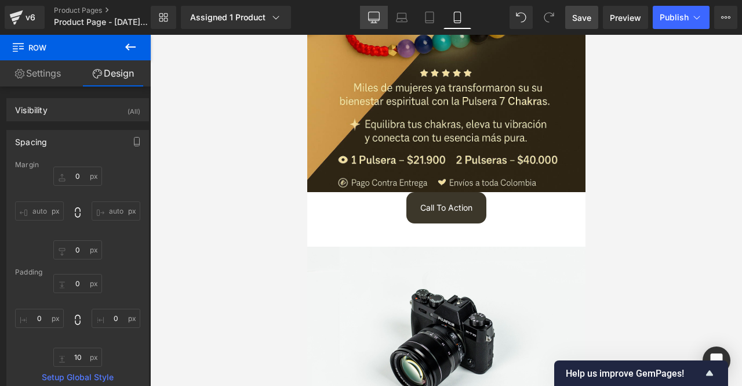
click at [384, 17] on link "Desktop" at bounding box center [374, 17] width 28 height 23
type input "0"
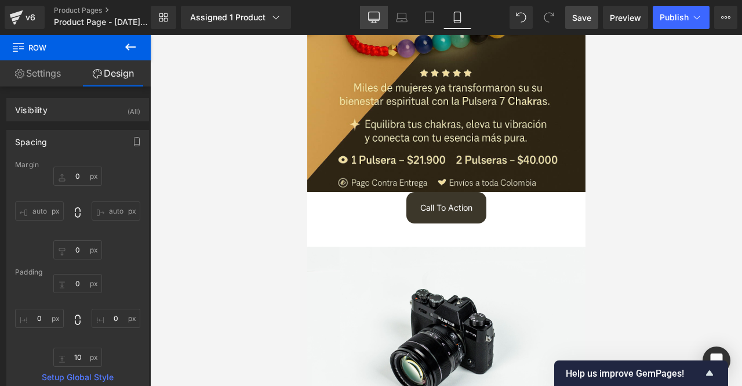
type input "10"
type input "0"
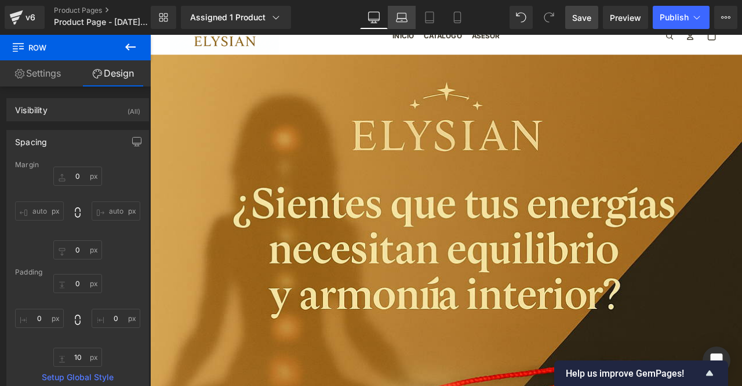
scroll to position [0, 0]
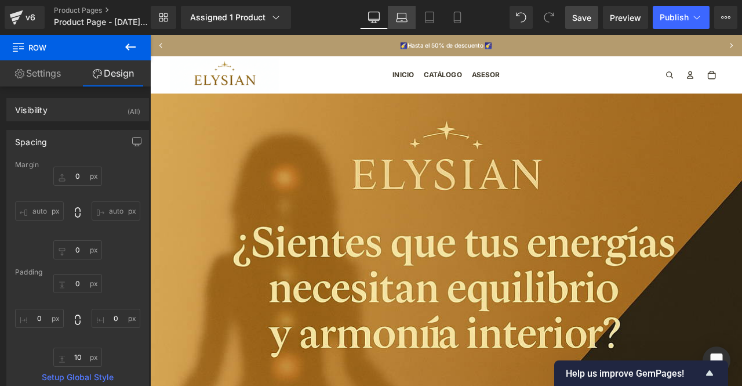
click at [401, 16] on icon at bounding box center [402, 18] width 12 height 12
type input "0"
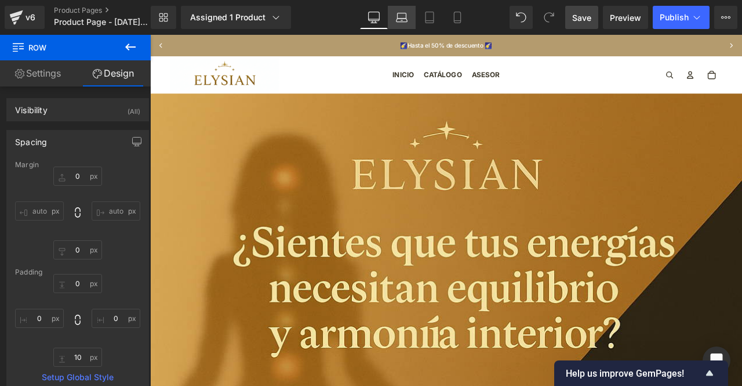
type input "10"
type input "0"
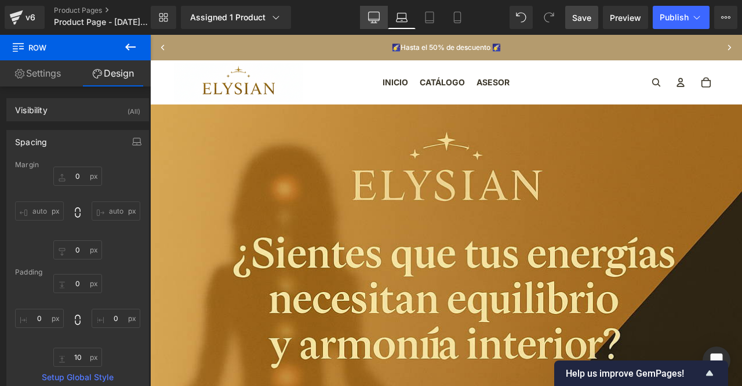
click at [384, 14] on link "Desktop" at bounding box center [374, 17] width 28 height 23
type input "0"
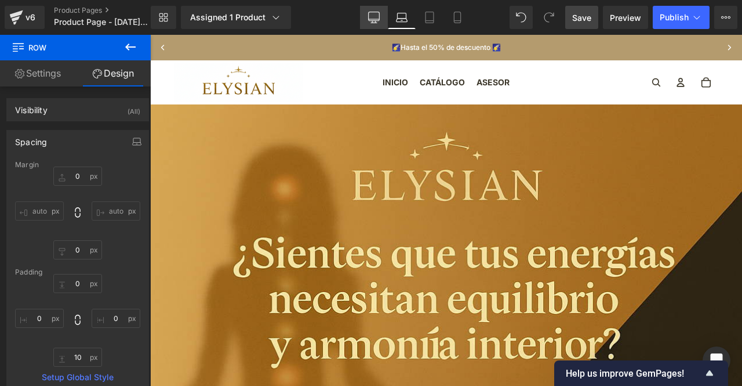
type input "10"
type input "0"
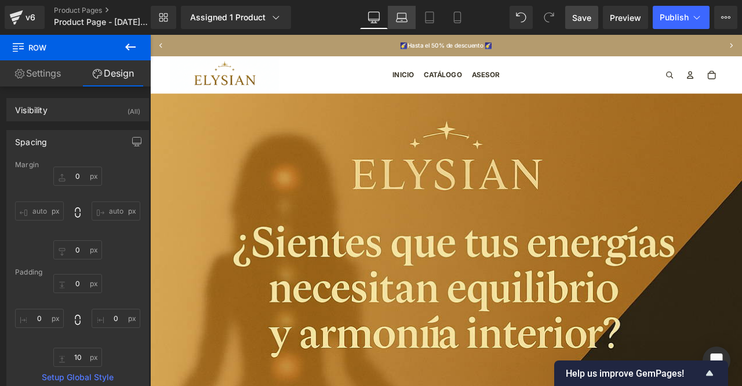
click at [400, 13] on icon at bounding box center [401, 15] width 9 height 5
type input "0"
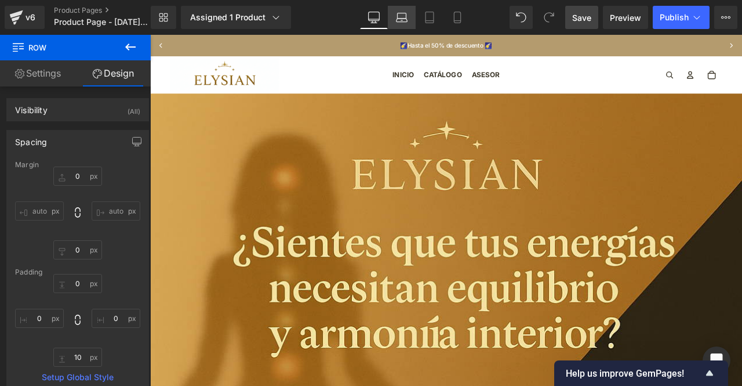
type input "10"
type input "0"
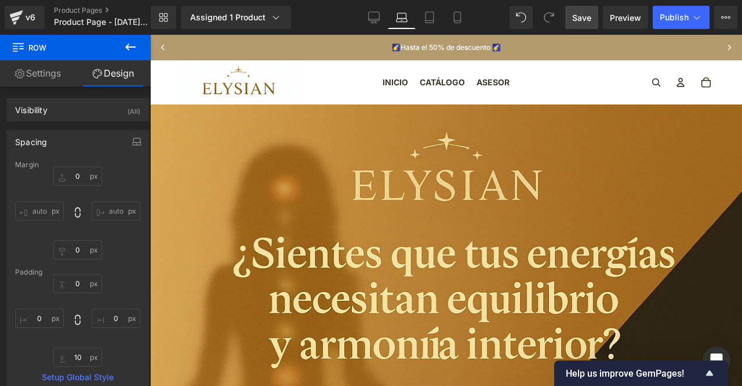
click at [414, 14] on link "Laptop" at bounding box center [402, 17] width 28 height 23
click at [429, 14] on icon at bounding box center [430, 18] width 12 height 12
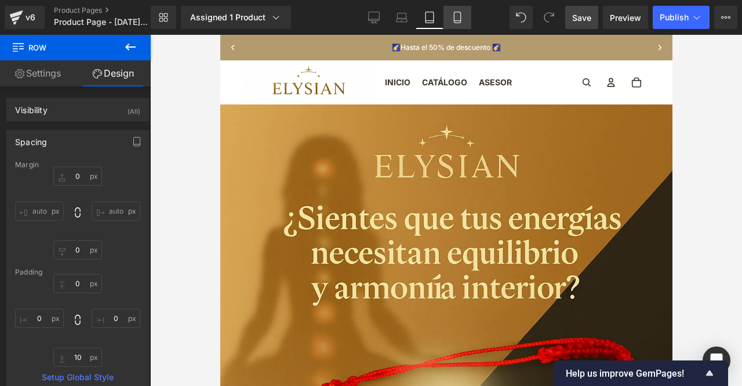
type input "0"
type input "10"
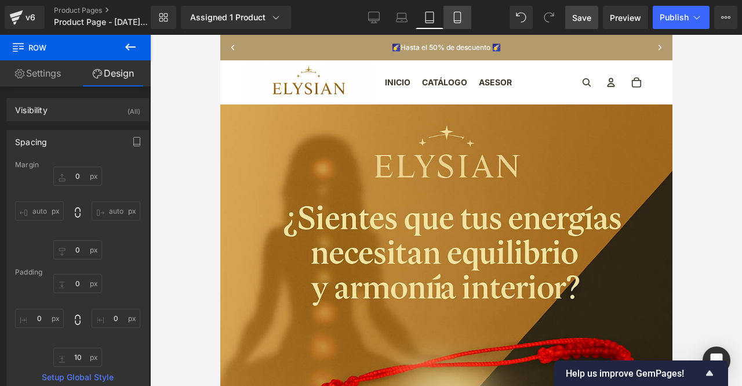
type input "0"
click at [447, 14] on link "Mobile" at bounding box center [458, 17] width 28 height 23
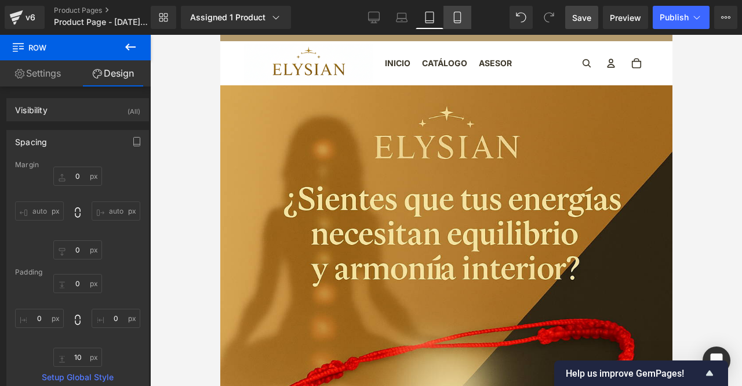
type input "0"
type input "10"
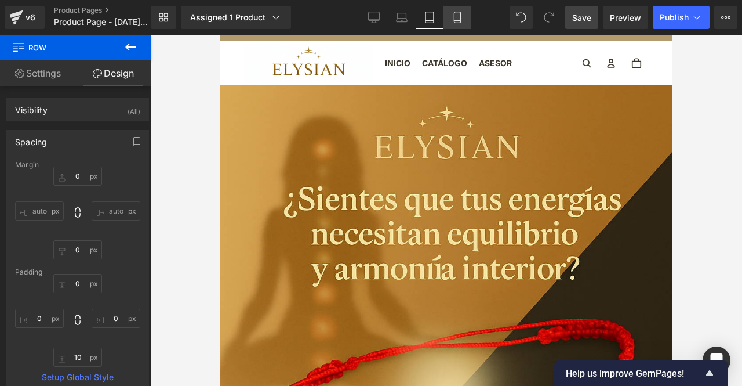
type input "0"
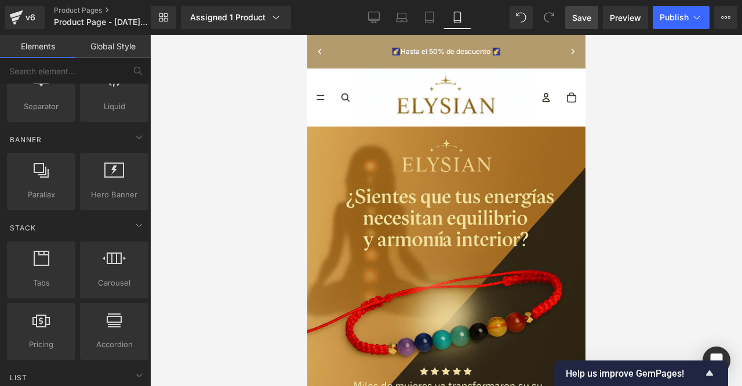
click at [439, 46] on slideshow-slide "🌠Hasta el 50% de descuento 🌠" at bounding box center [445, 51] width 227 height 16
click at [381, 45] on slideshow-slide "🌠Hasta el 50% de descuento 🌠" at bounding box center [445, 51] width 227 height 16
click at [438, 19] on link "Tablet" at bounding box center [430, 17] width 28 height 23
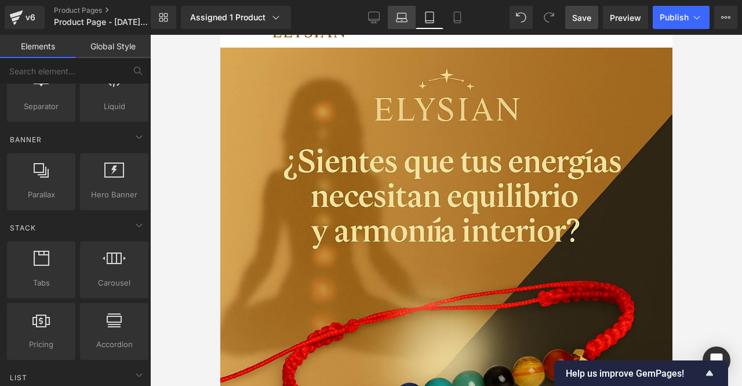
scroll to position [70, 0]
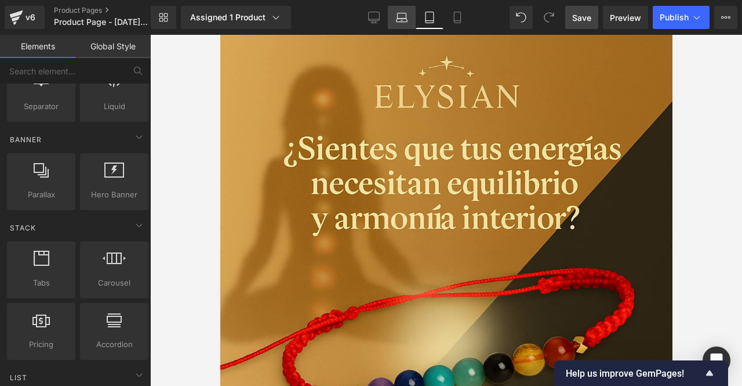
click at [405, 16] on icon at bounding box center [402, 18] width 12 height 12
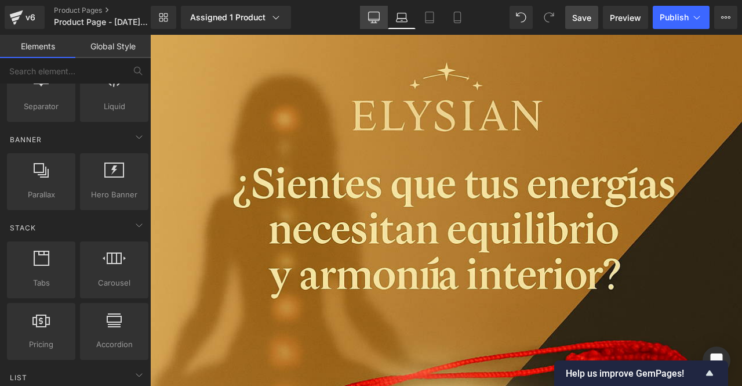
click at [387, 16] on link "Desktop" at bounding box center [374, 17] width 28 height 23
click at [446, 17] on link "Mobile" at bounding box center [458, 17] width 28 height 23
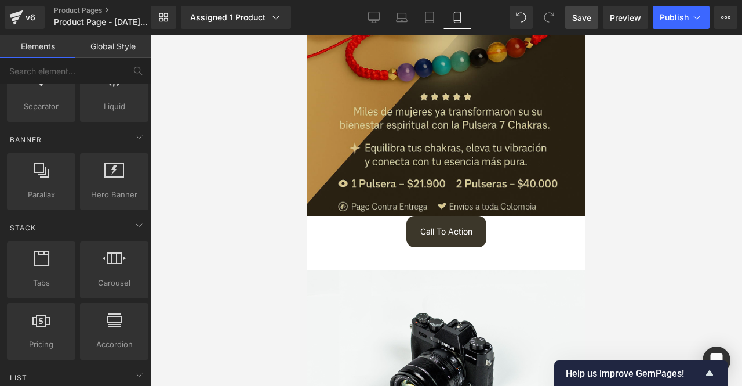
scroll to position [324, 0]
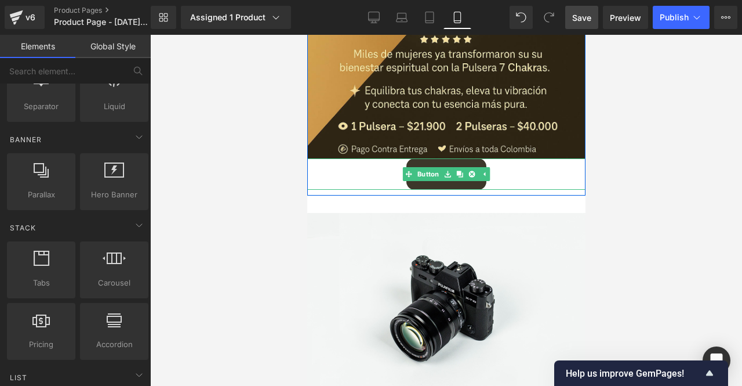
click at [385, 182] on div "Call To Action" at bounding box center [446, 173] width 278 height 31
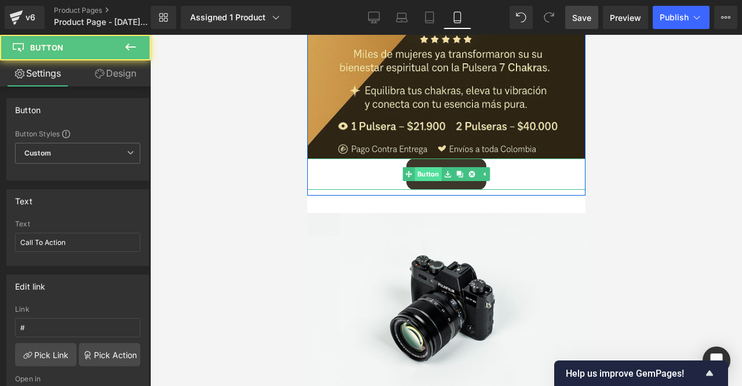
click at [425, 181] on link "Button" at bounding box center [421, 174] width 39 height 14
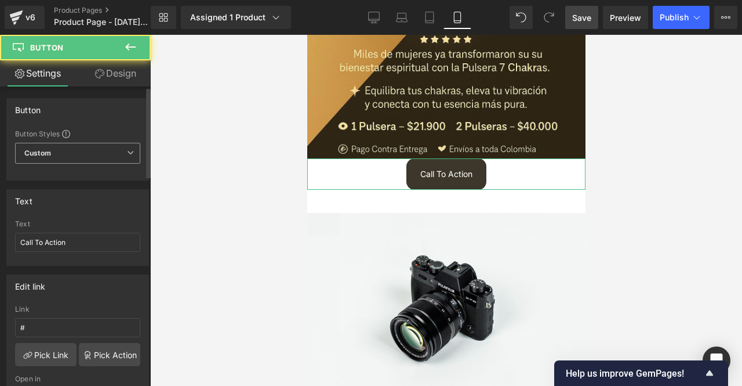
click at [110, 158] on span "Custom Setup Global Style" at bounding box center [77, 153] width 125 height 21
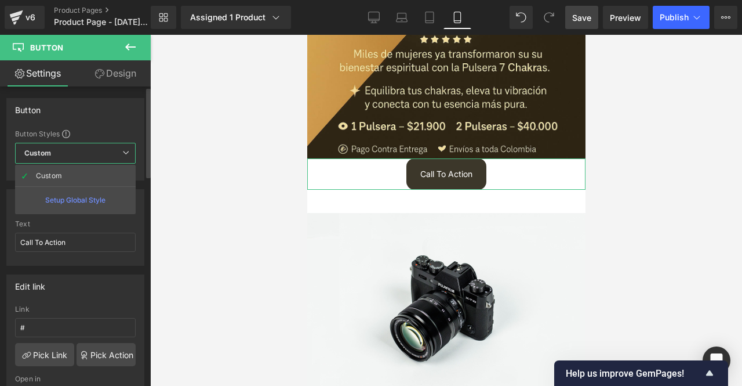
click at [100, 197] on div "Setup Global Style" at bounding box center [75, 199] width 121 height 27
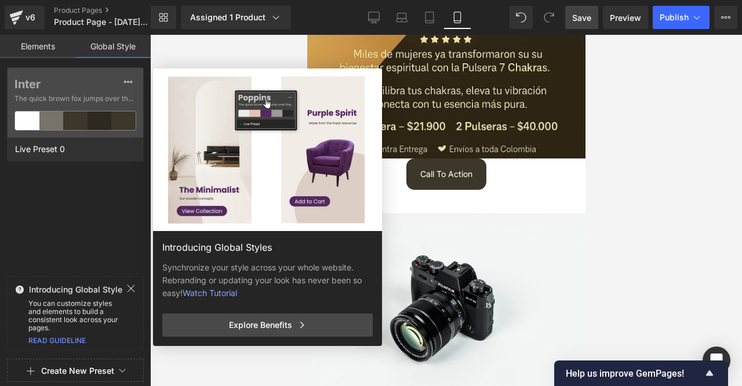
click at [50, 38] on link "Elements" at bounding box center [37, 46] width 75 height 23
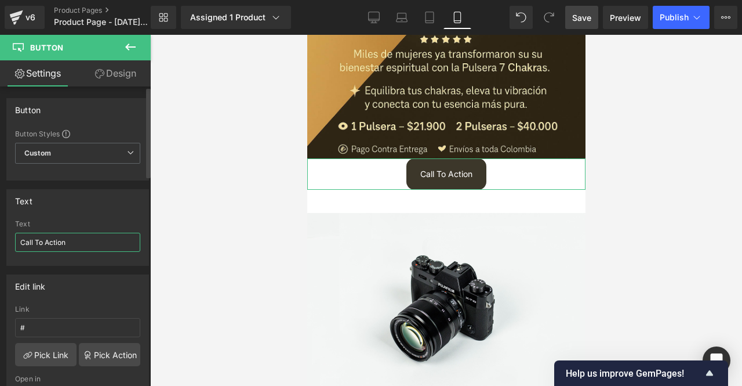
click at [72, 239] on input "Call To Action" at bounding box center [77, 241] width 125 height 19
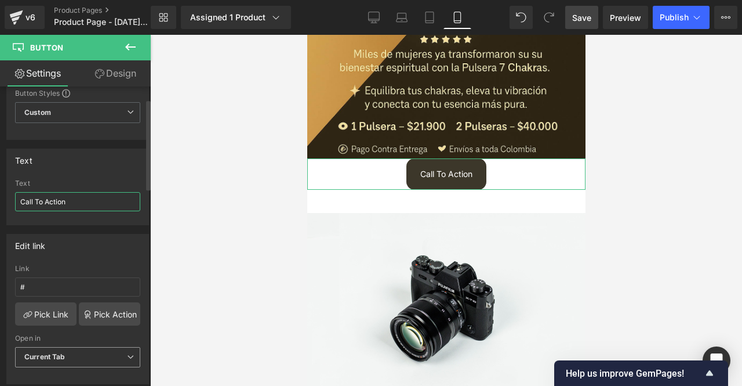
scroll to position [116, 0]
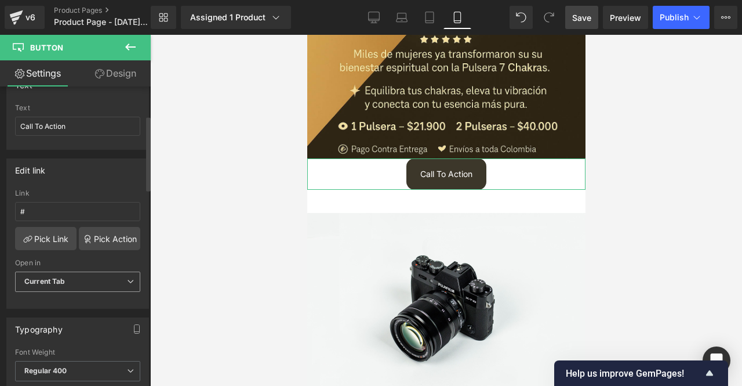
click at [80, 278] on span "Current Tab" at bounding box center [77, 281] width 125 height 20
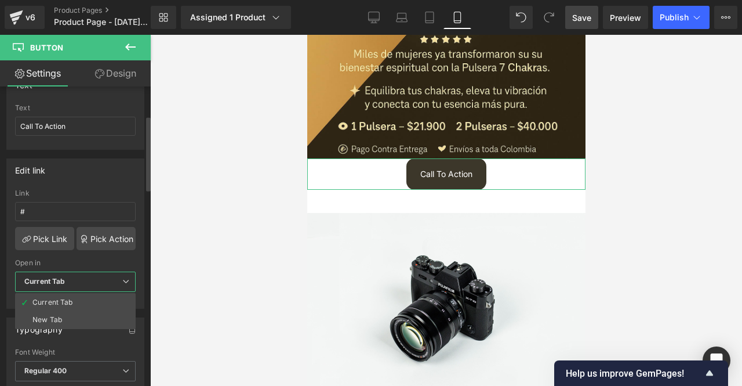
click at [80, 278] on span "Current Tab" at bounding box center [75, 281] width 121 height 20
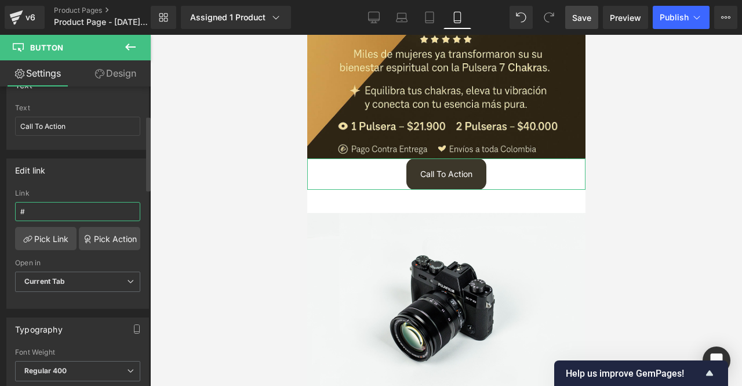
click at [51, 208] on input "#" at bounding box center [77, 211] width 125 height 19
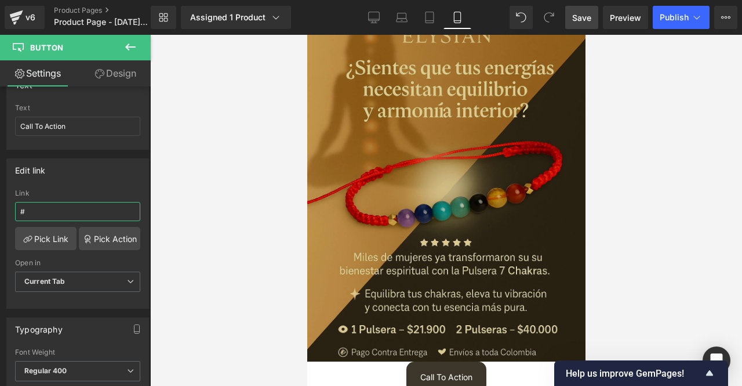
scroll to position [232, 0]
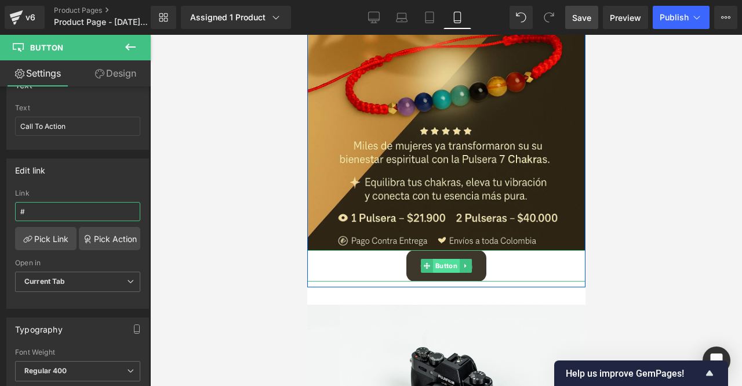
click at [442, 268] on span "Button" at bounding box center [446, 266] width 27 height 14
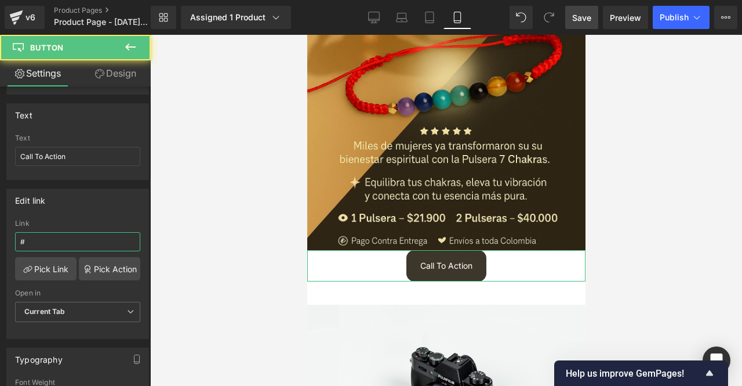
scroll to position [0, 0]
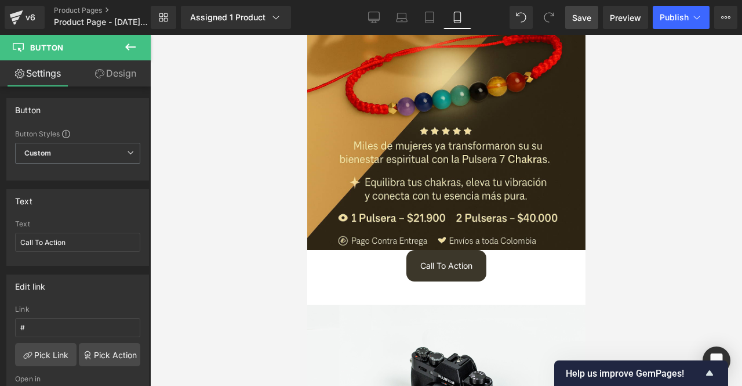
click at [136, 45] on icon at bounding box center [130, 47] width 14 height 14
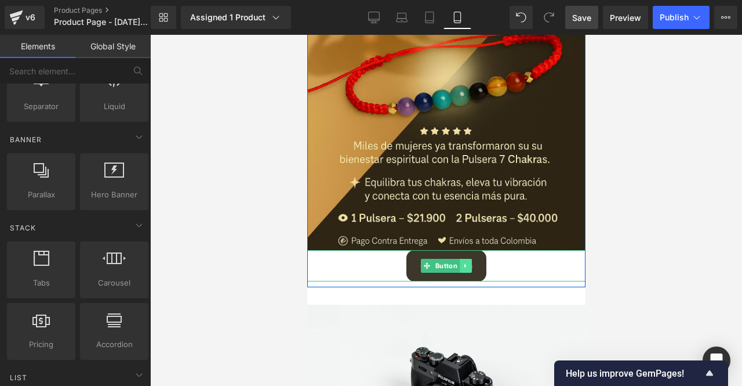
click at [464, 269] on icon at bounding box center [465, 265] width 6 height 7
click at [473, 273] on link at bounding box center [472, 266] width 12 height 14
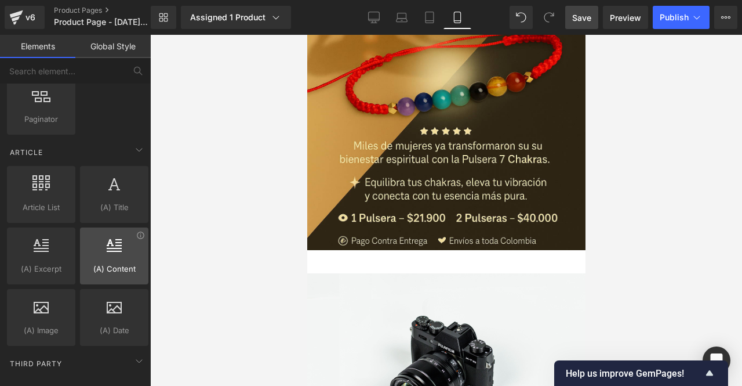
scroll to position [2239, 0]
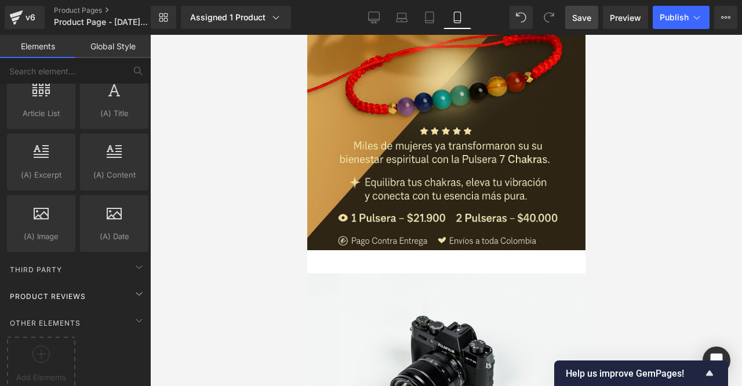
click at [83, 290] on span "Product Reviews" at bounding box center [48, 295] width 78 height 11
click at [88, 284] on div "Product Reviews" at bounding box center [78, 295] width 146 height 23
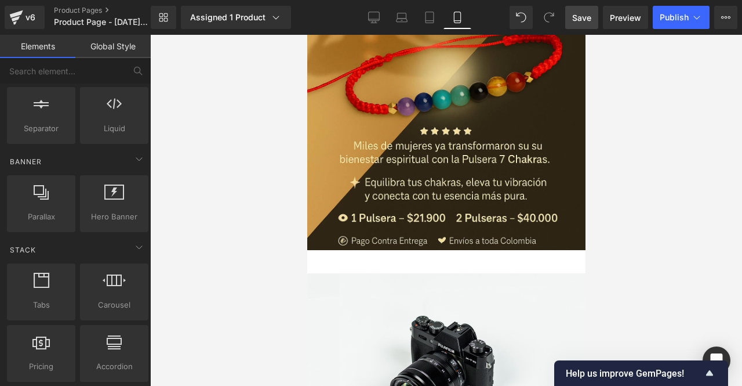
scroll to position [0, 0]
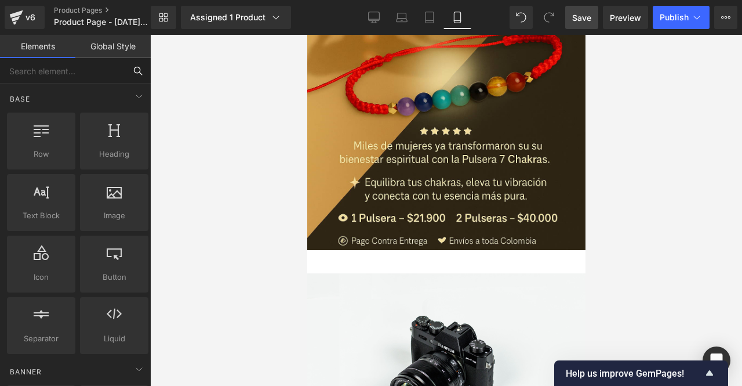
click at [73, 74] on input "text" at bounding box center [62, 71] width 125 height 26
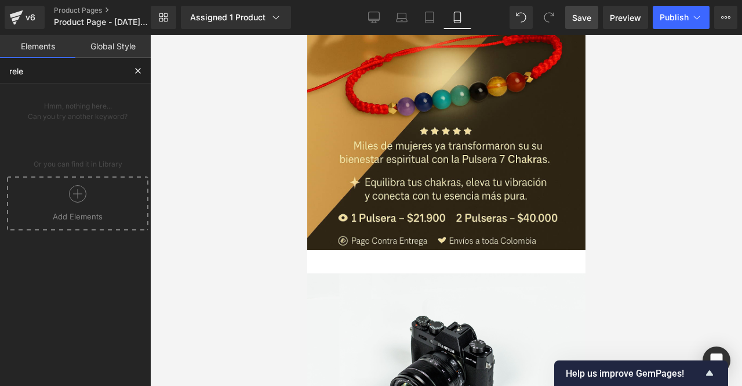
click at [69, 192] on icon at bounding box center [77, 193] width 17 height 17
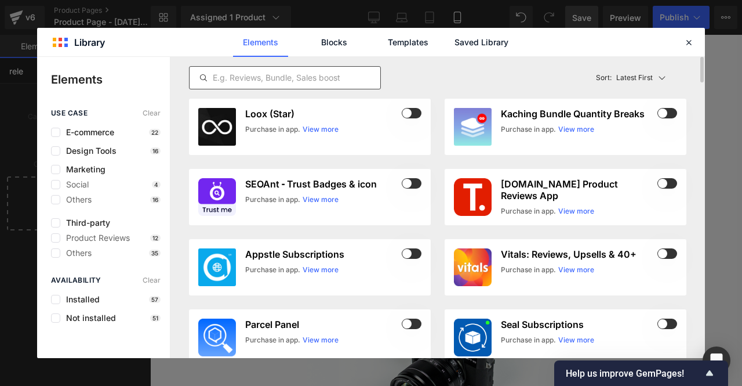
type input "rele"
click at [270, 77] on input "text" at bounding box center [285, 78] width 191 height 14
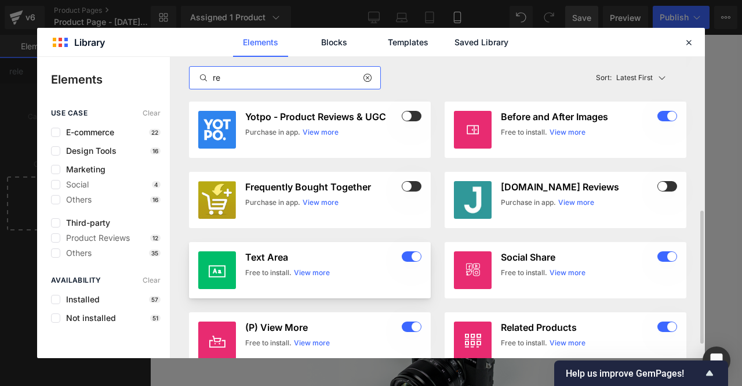
scroll to position [380, 0]
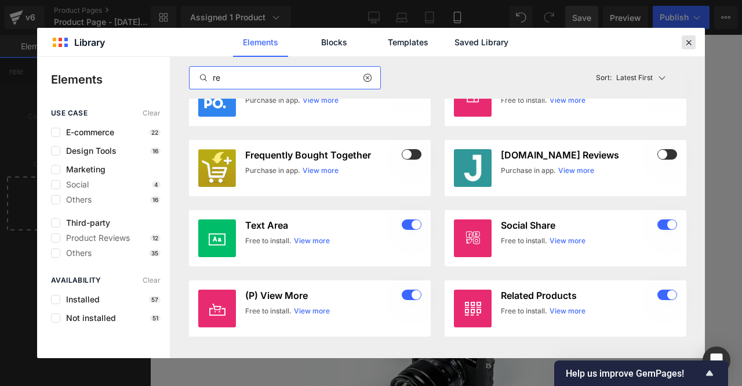
type input "re"
click at [691, 42] on icon at bounding box center [689, 42] width 10 height 10
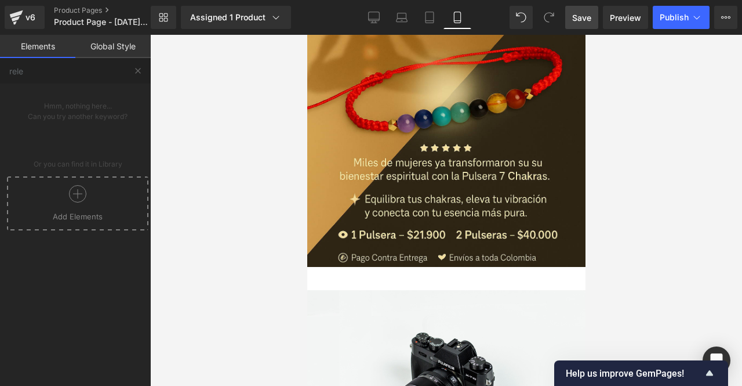
scroll to position [232, 0]
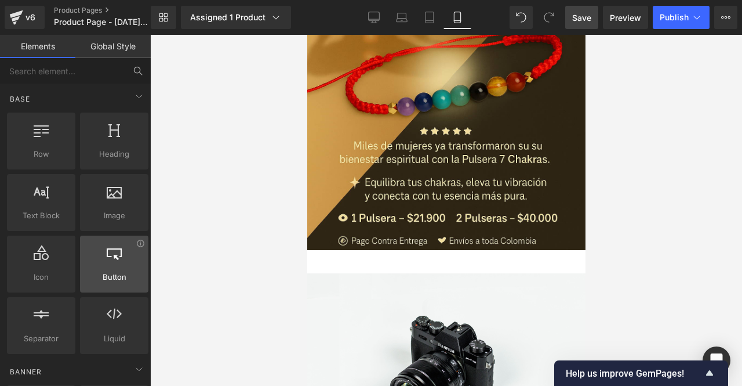
click at [124, 280] on span "Button" at bounding box center [113, 277] width 61 height 12
click at [110, 265] on div at bounding box center [113, 258] width 61 height 26
click at [112, 260] on div at bounding box center [113, 258] width 61 height 26
click at [136, 245] on icon at bounding box center [140, 243] width 9 height 9
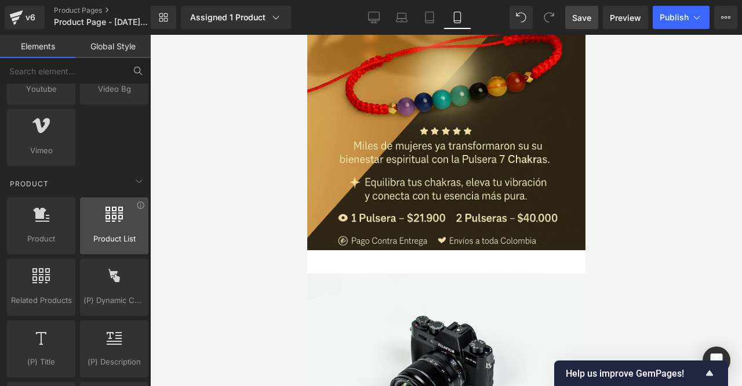
scroll to position [928, 0]
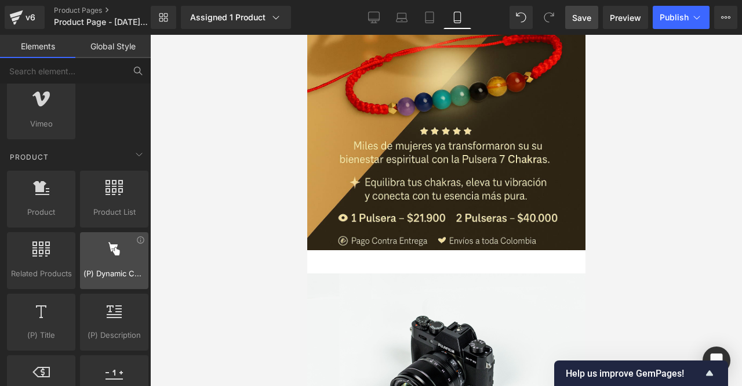
click at [115, 252] on div at bounding box center [113, 254] width 61 height 26
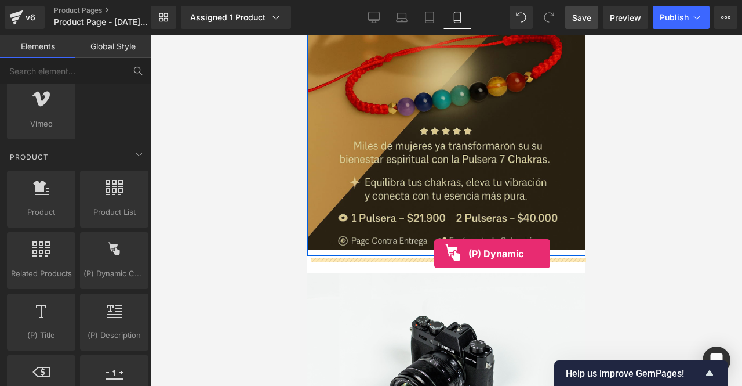
drag, startPoint x: 416, startPoint y: 288, endPoint x: 434, endPoint y: 253, distance: 39.2
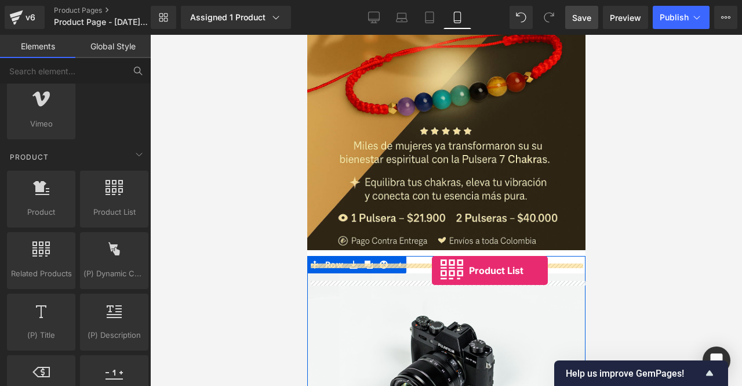
drag, startPoint x: 413, startPoint y: 234, endPoint x: 431, endPoint y: 270, distance: 40.7
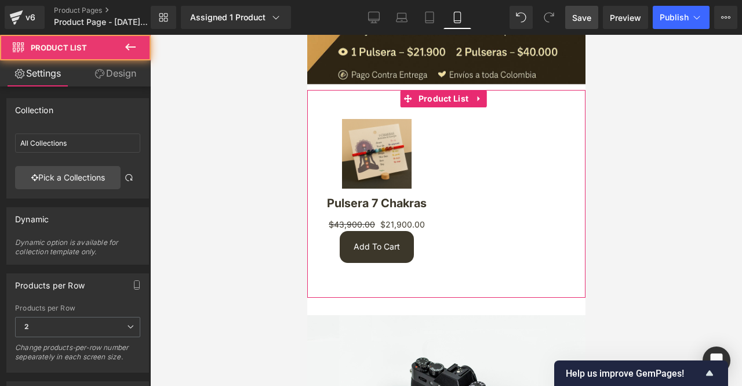
scroll to position [406, 0]
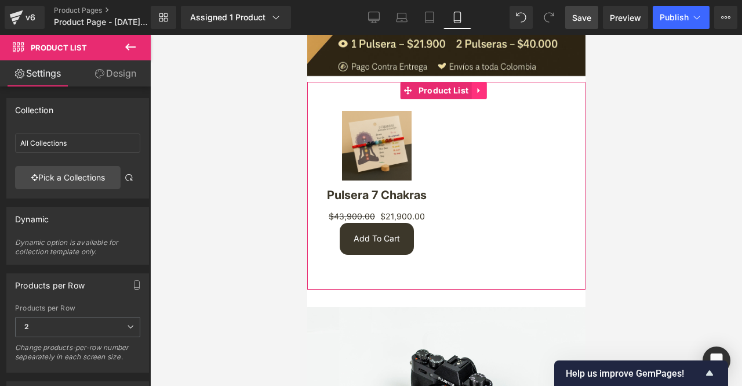
click at [474, 95] on icon at bounding box center [478, 90] width 8 height 9
click at [486, 95] on icon at bounding box center [486, 90] width 8 height 8
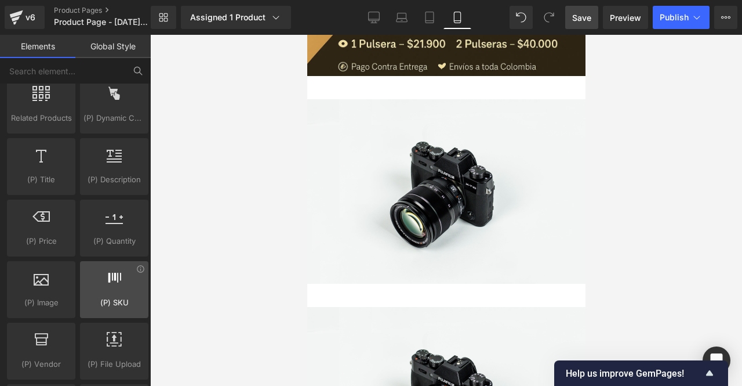
scroll to position [1102, 0]
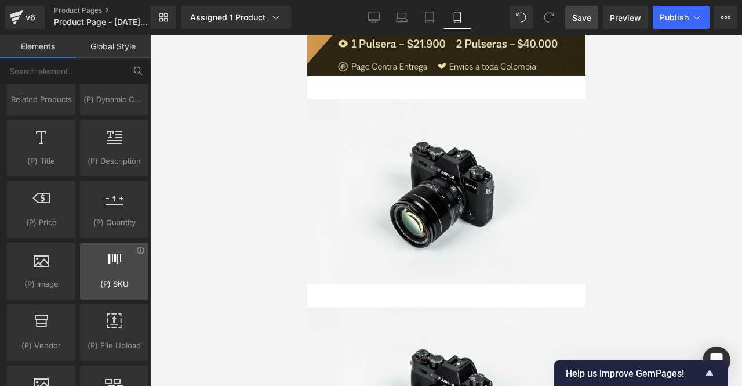
click at [107, 281] on span "(P) SKU" at bounding box center [113, 284] width 61 height 12
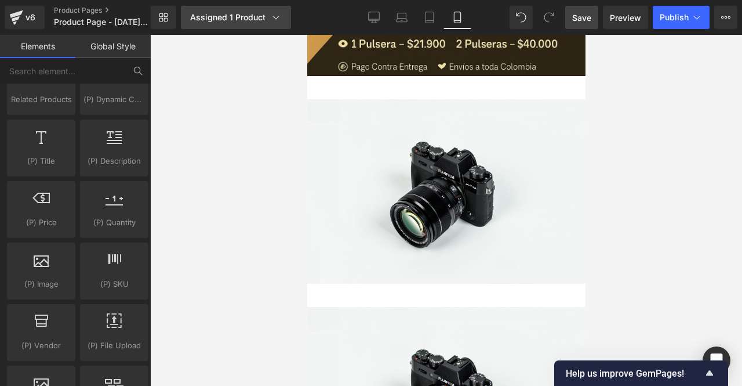
click at [256, 11] on link "Assigned 1 Product" at bounding box center [236, 17] width 110 height 23
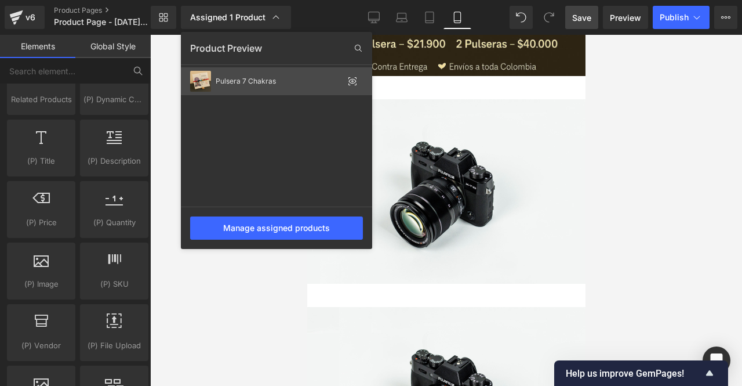
click at [354, 80] on icon at bounding box center [352, 81] width 9 height 9
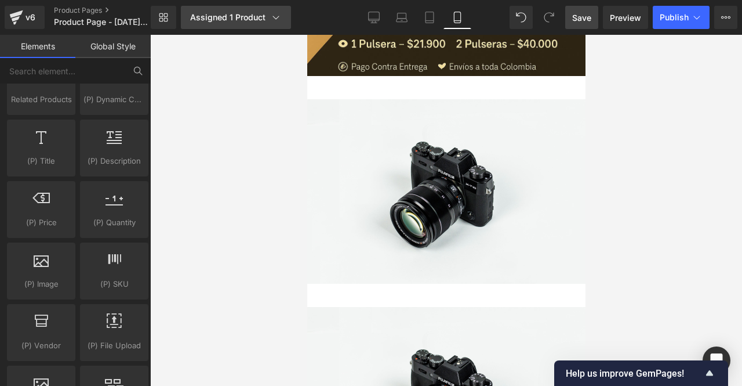
click at [262, 17] on div "Assigned 1 Product" at bounding box center [236, 18] width 92 height 12
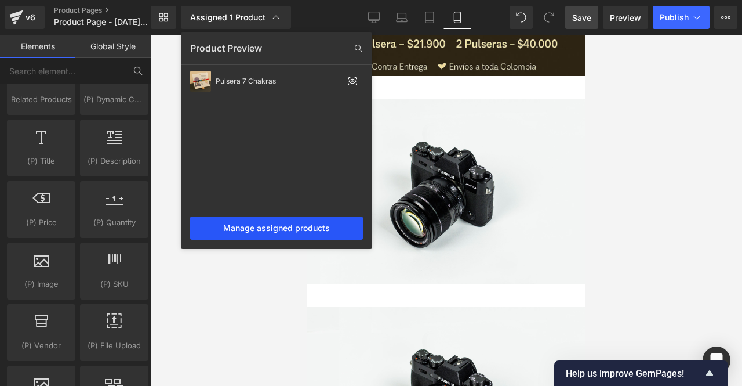
click at [296, 227] on div "Manage assigned products" at bounding box center [276, 227] width 173 height 23
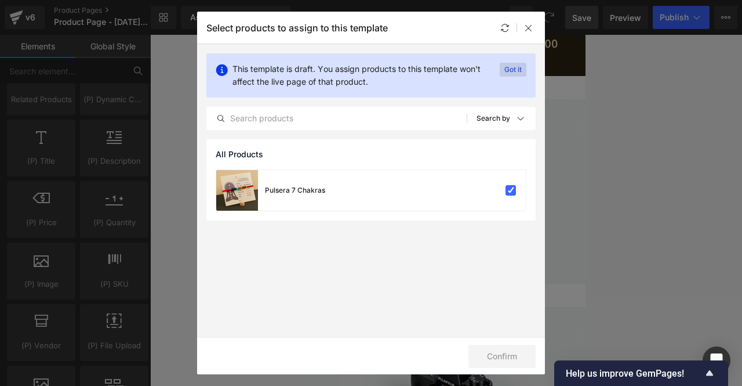
click at [506, 71] on p "Got it" at bounding box center [513, 70] width 27 height 14
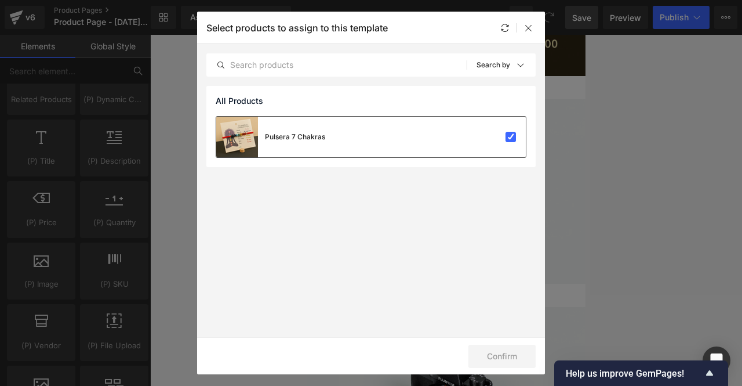
click at [484, 144] on div "Pulsera 7 Chakras" at bounding box center [371, 137] width 310 height 41
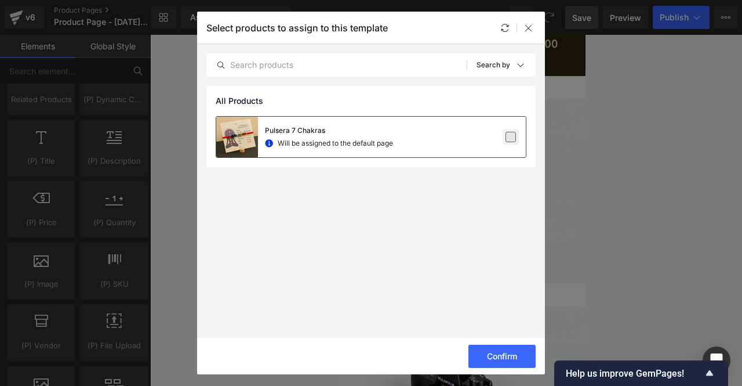
click at [506, 135] on label at bounding box center [511, 137] width 10 height 10
click at [511, 137] on input "checkbox" at bounding box center [511, 137] width 0 height 0
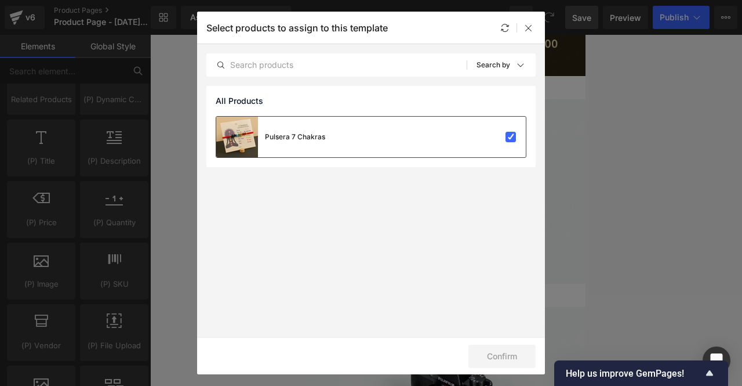
click at [454, 121] on div "Pulsera 7 Chakras" at bounding box center [371, 137] width 310 height 41
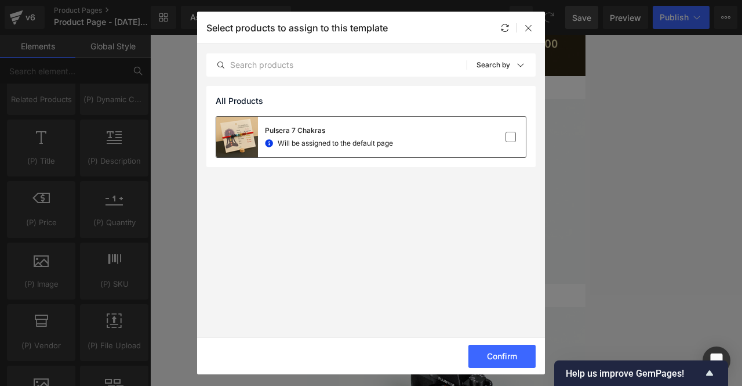
click at [455, 122] on div "Pulsera 7 Chakras Will be assigned to the default page" at bounding box center [371, 137] width 310 height 41
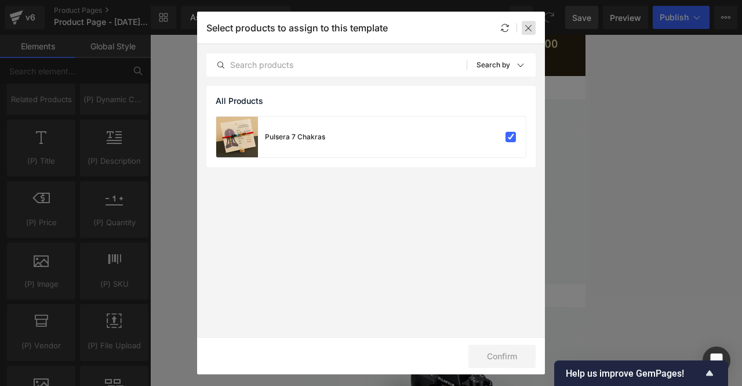
click at [529, 24] on icon at bounding box center [528, 27] width 9 height 9
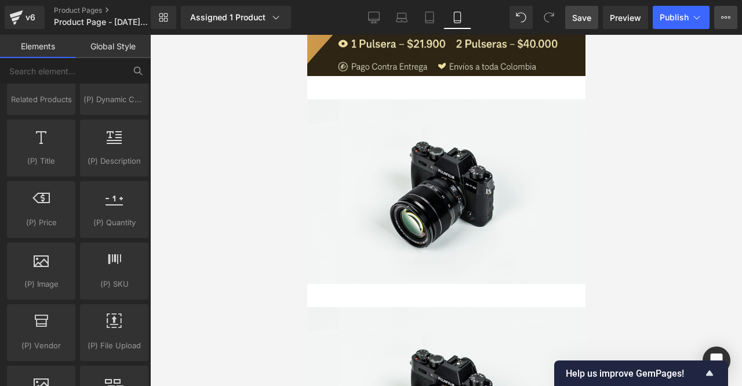
click at [715, 17] on button "Upgrade Plan View Live Page View with current Template Save Template to Library…" at bounding box center [725, 17] width 23 height 23
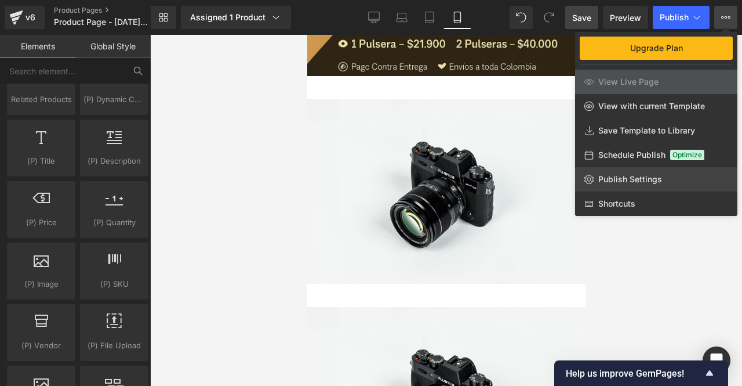
click at [634, 183] on span "Publish Settings" at bounding box center [630, 179] width 64 height 10
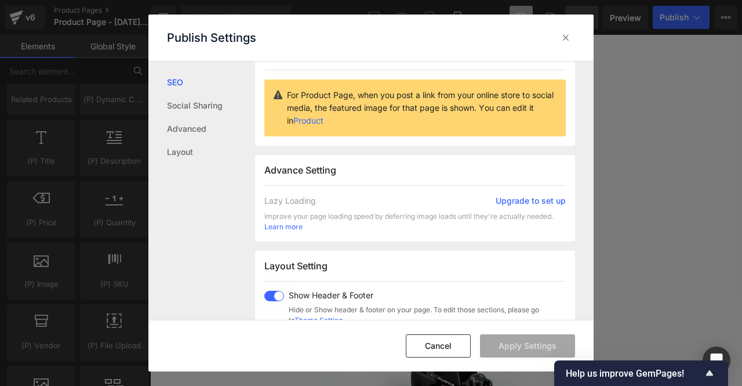
scroll to position [1, 0]
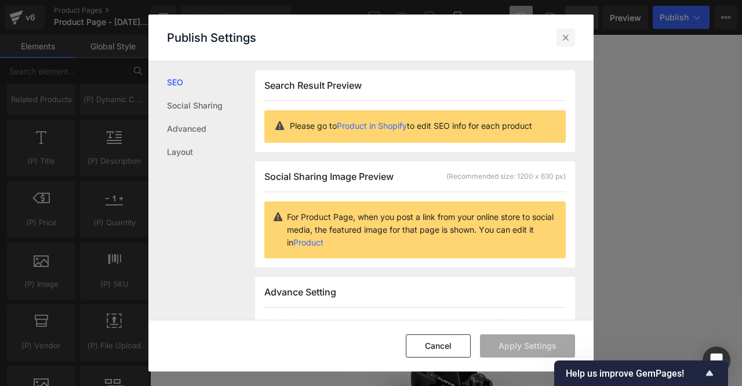
click at [568, 41] on icon at bounding box center [566, 38] width 12 height 12
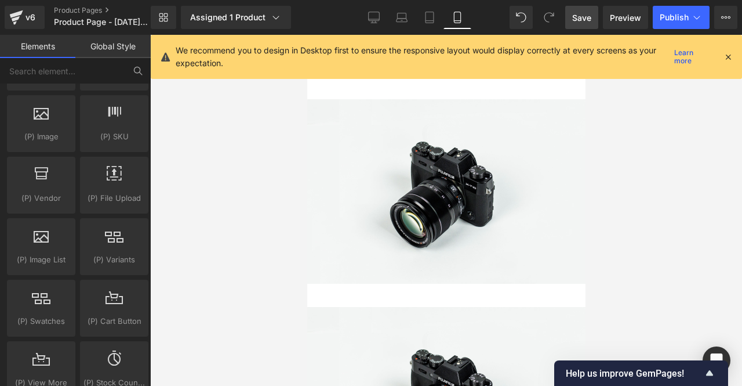
scroll to position [1276, 0]
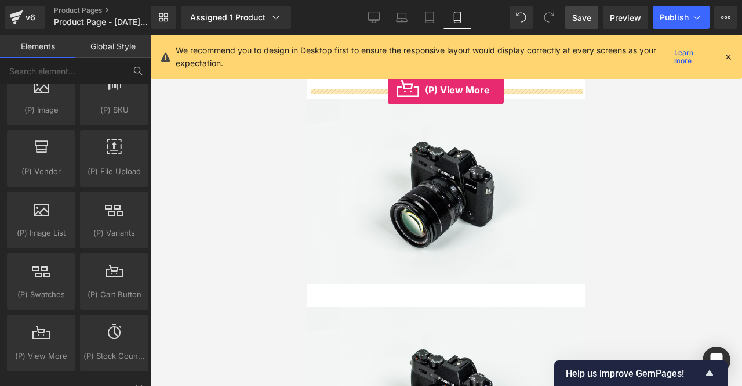
drag, startPoint x: 343, startPoint y: 370, endPoint x: 387, endPoint y: 90, distance: 284.2
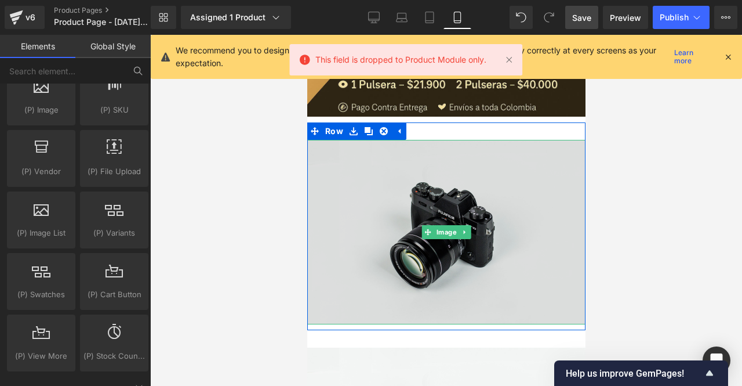
scroll to position [348, 0]
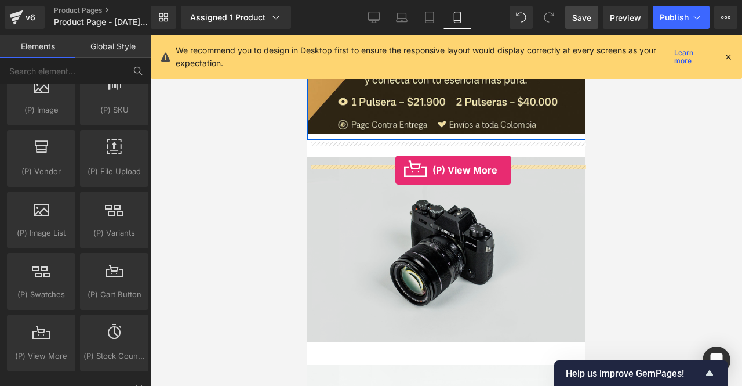
drag, startPoint x: 359, startPoint y: 365, endPoint x: 395, endPoint y: 170, distance: 198.1
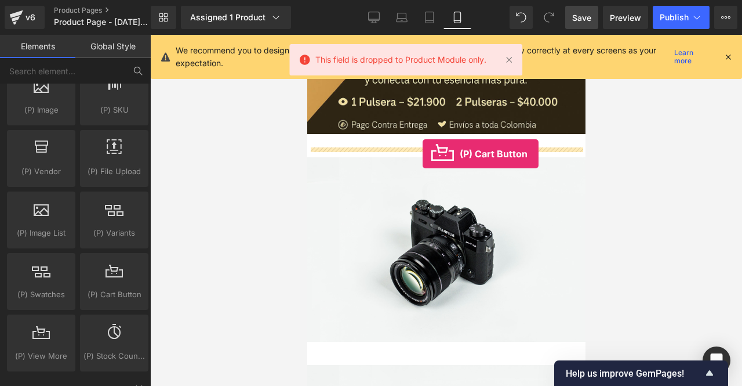
drag, startPoint x: 408, startPoint y: 309, endPoint x: 422, endPoint y: 154, distance: 156.1
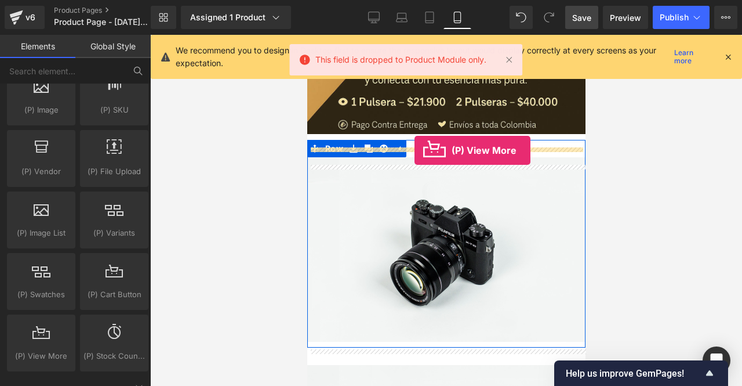
drag, startPoint x: 354, startPoint y: 372, endPoint x: 414, endPoint y: 150, distance: 229.5
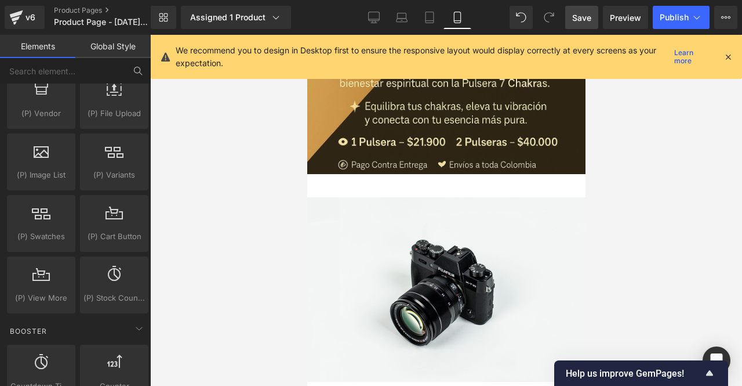
scroll to position [290, 0]
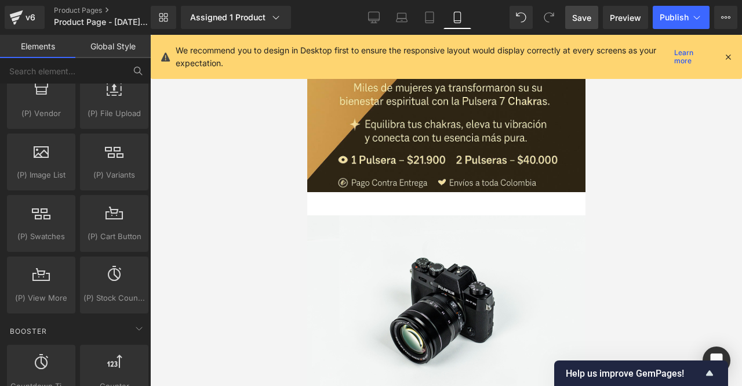
click at [726, 57] on icon at bounding box center [728, 57] width 10 height 10
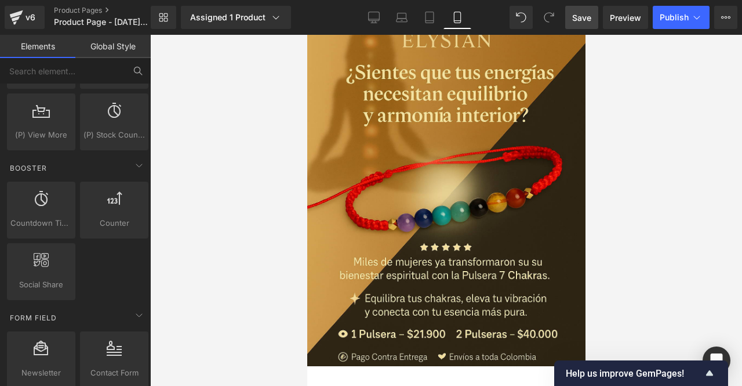
scroll to position [1507, 0]
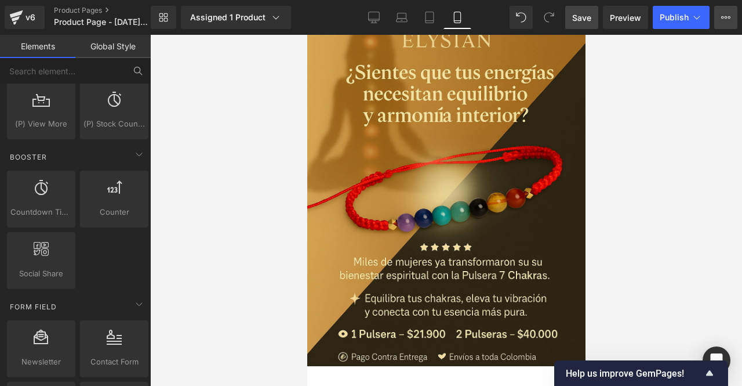
click at [719, 17] on button "Upgrade Plan View Live Page View with current Template Save Template to Library…" at bounding box center [725, 17] width 23 height 23
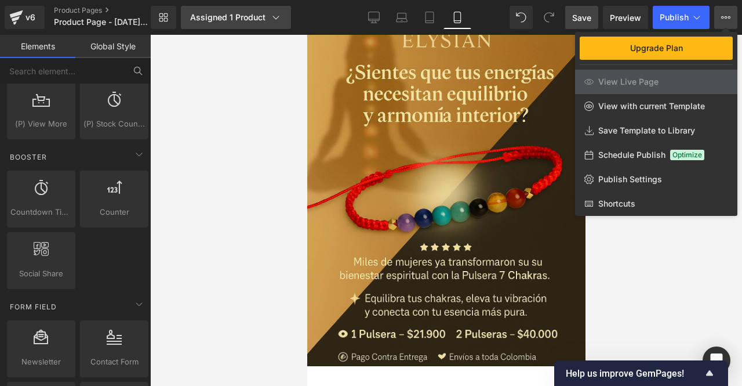
click at [248, 17] on div "Assigned 1 Product" at bounding box center [236, 18] width 92 height 12
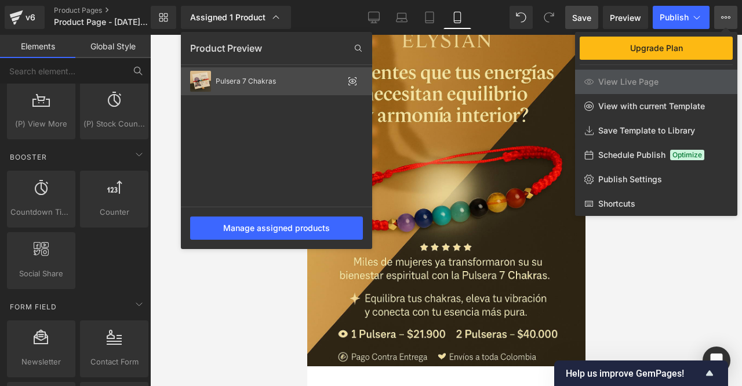
click at [350, 80] on icon at bounding box center [353, 81] width 8 height 5
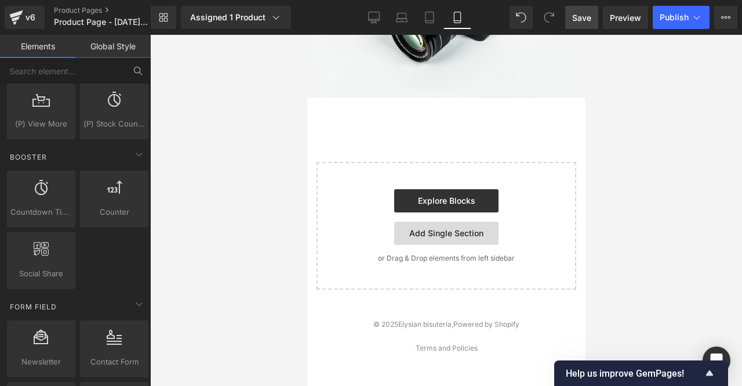
scroll to position [806, 0]
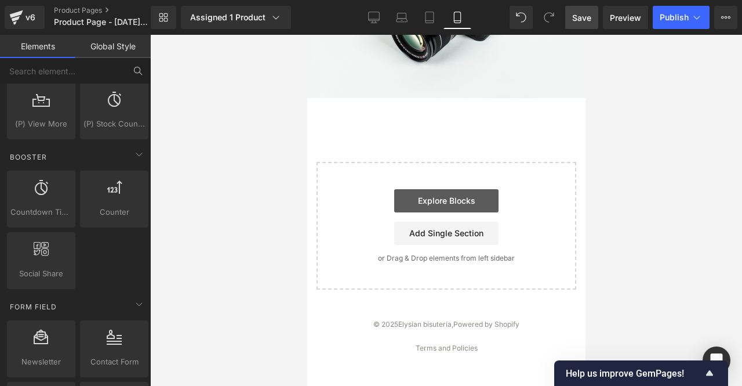
click at [471, 200] on link "Explore Blocks" at bounding box center [446, 200] width 104 height 23
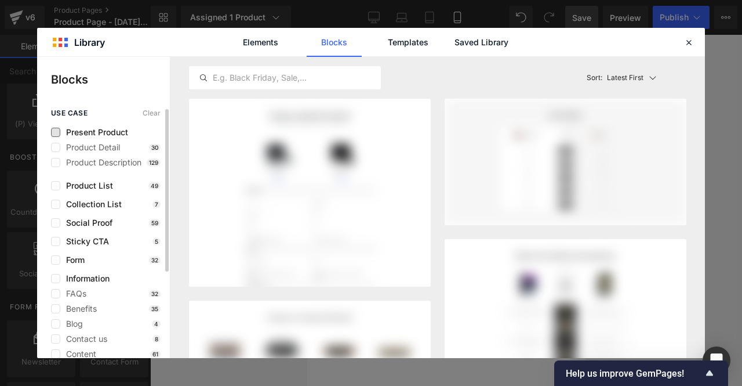
click at [88, 130] on span "Present Product" at bounding box center [94, 132] width 68 height 9
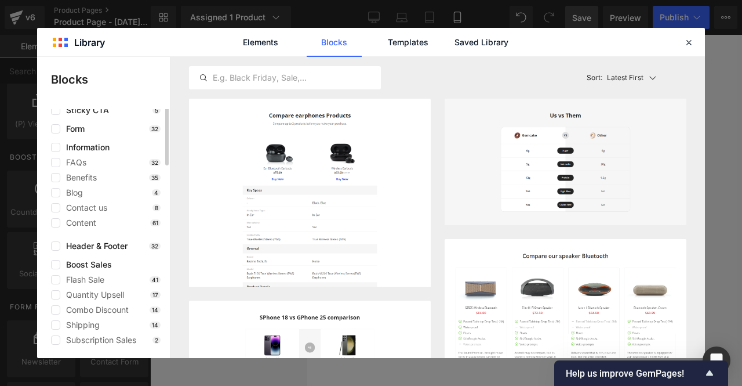
scroll to position [0, 0]
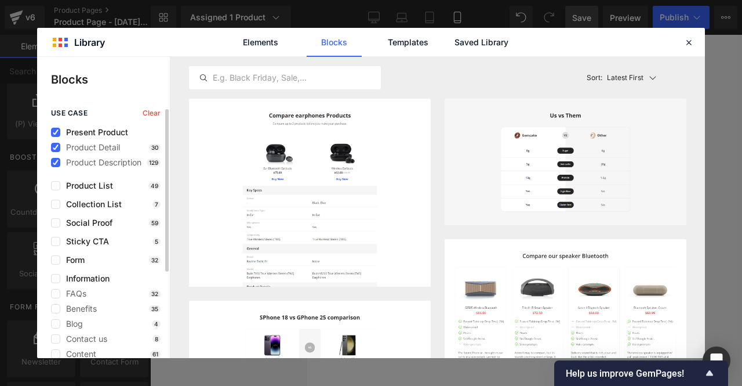
click at [59, 140] on div "Present Product Product Detail 30 Product Description 129" at bounding box center [106, 147] width 110 height 39
click at [56, 147] on icon at bounding box center [56, 147] width 6 height 0
click at [56, 147] on input "checkbox" at bounding box center [56, 147] width 0 height 0
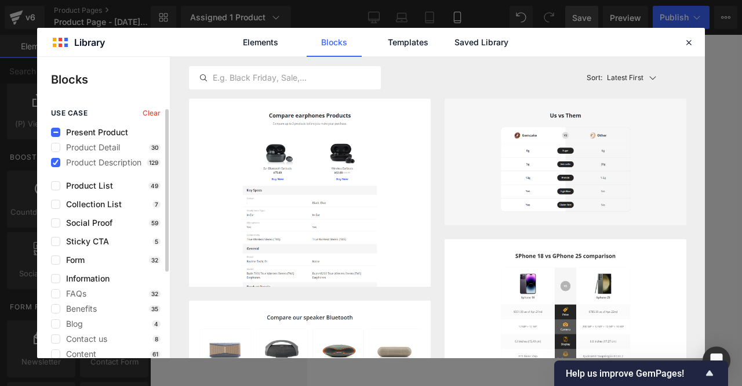
click at [66, 128] on span "Present Product" at bounding box center [94, 132] width 68 height 9
click at [56, 135] on label at bounding box center [55, 132] width 9 height 9
click at [56, 132] on input "checkbox" at bounding box center [56, 132] width 0 height 0
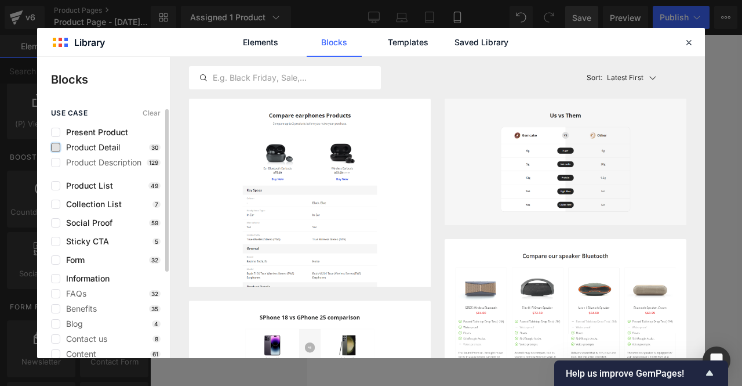
click at [57, 148] on label at bounding box center [55, 147] width 9 height 9
click at [56, 147] on input "checkbox" at bounding box center [56, 147] width 0 height 0
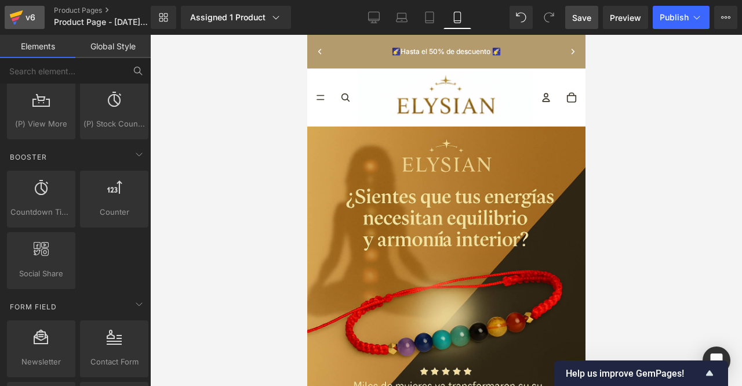
click at [28, 19] on div "v6" at bounding box center [30, 17] width 14 height 15
